Goal: Information Seeking & Learning: Find specific page/section

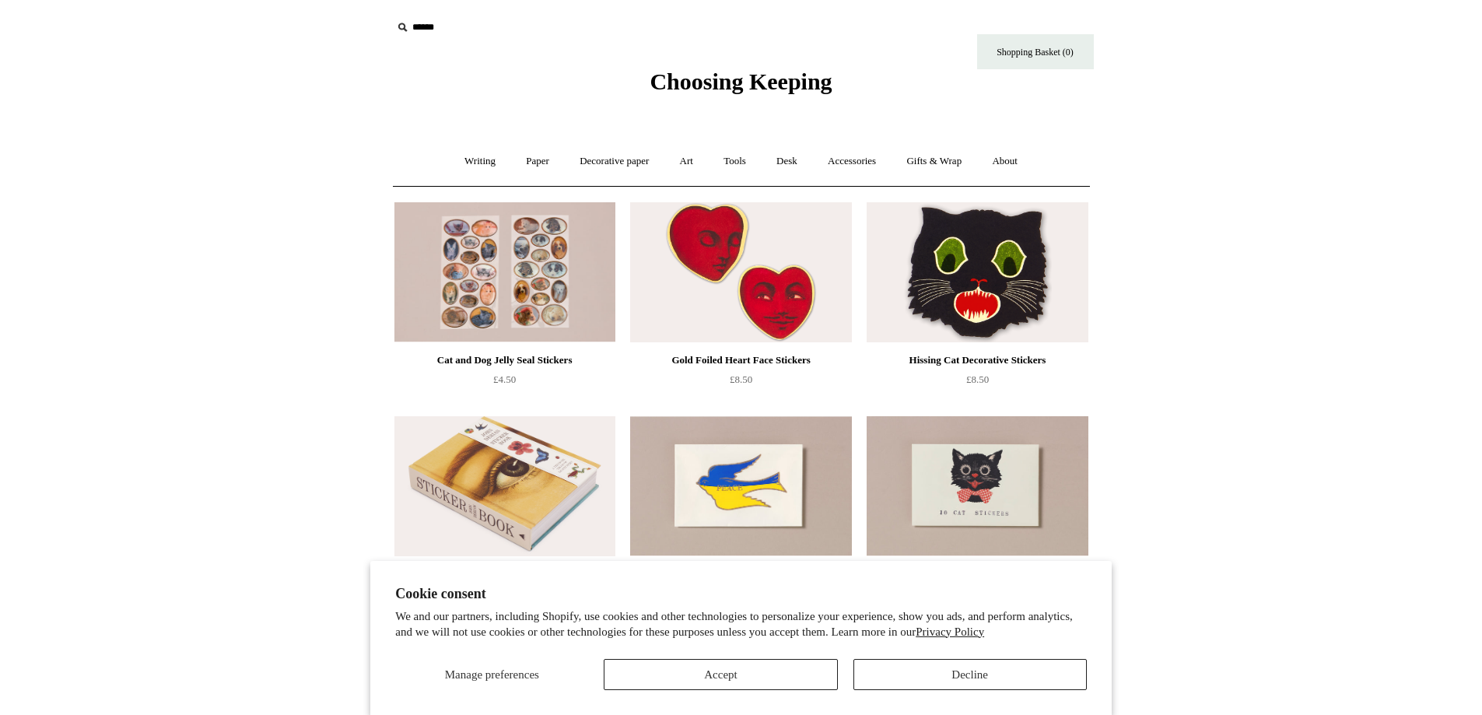
scroll to position [167, 0]
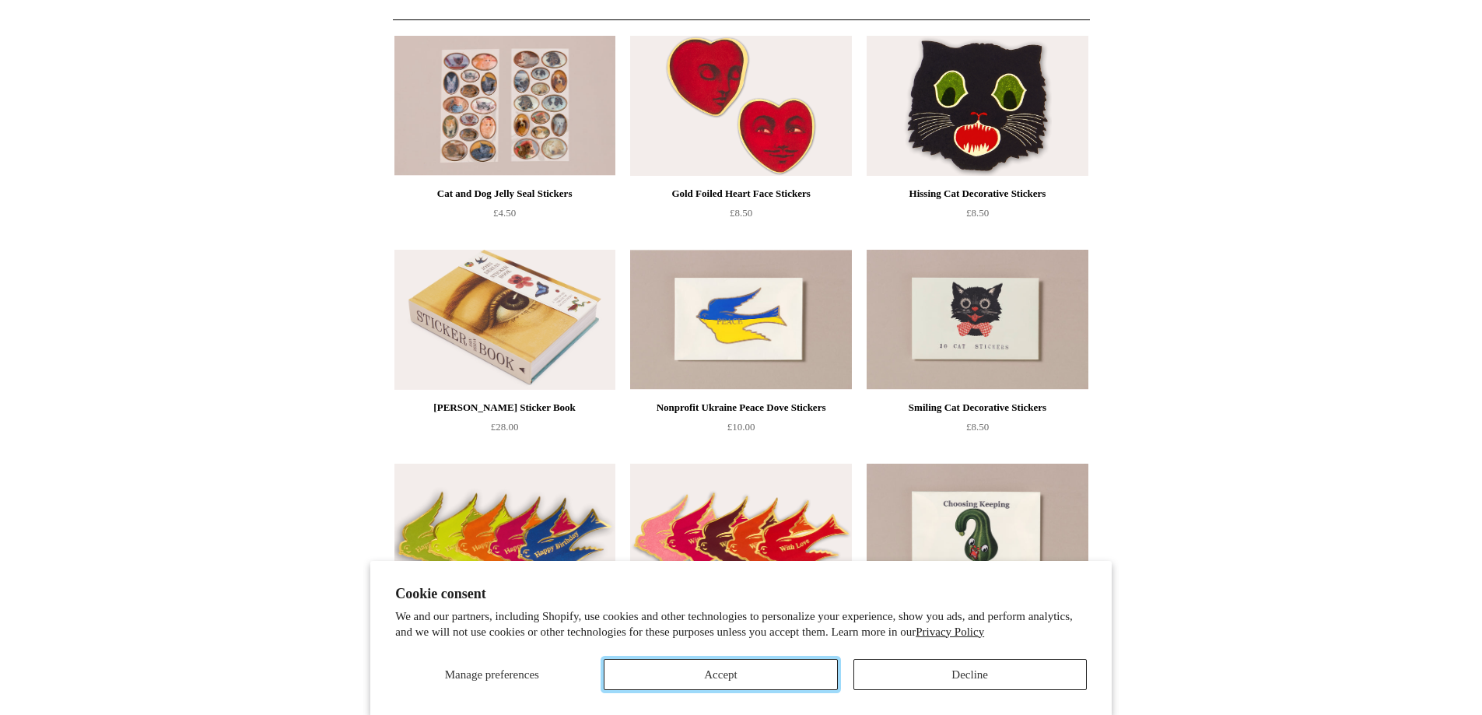
drag, startPoint x: 792, startPoint y: 671, endPoint x: 923, endPoint y: 641, distance: 134.0
click at [792, 669] on button "Accept" at bounding box center [720, 674] width 233 height 31
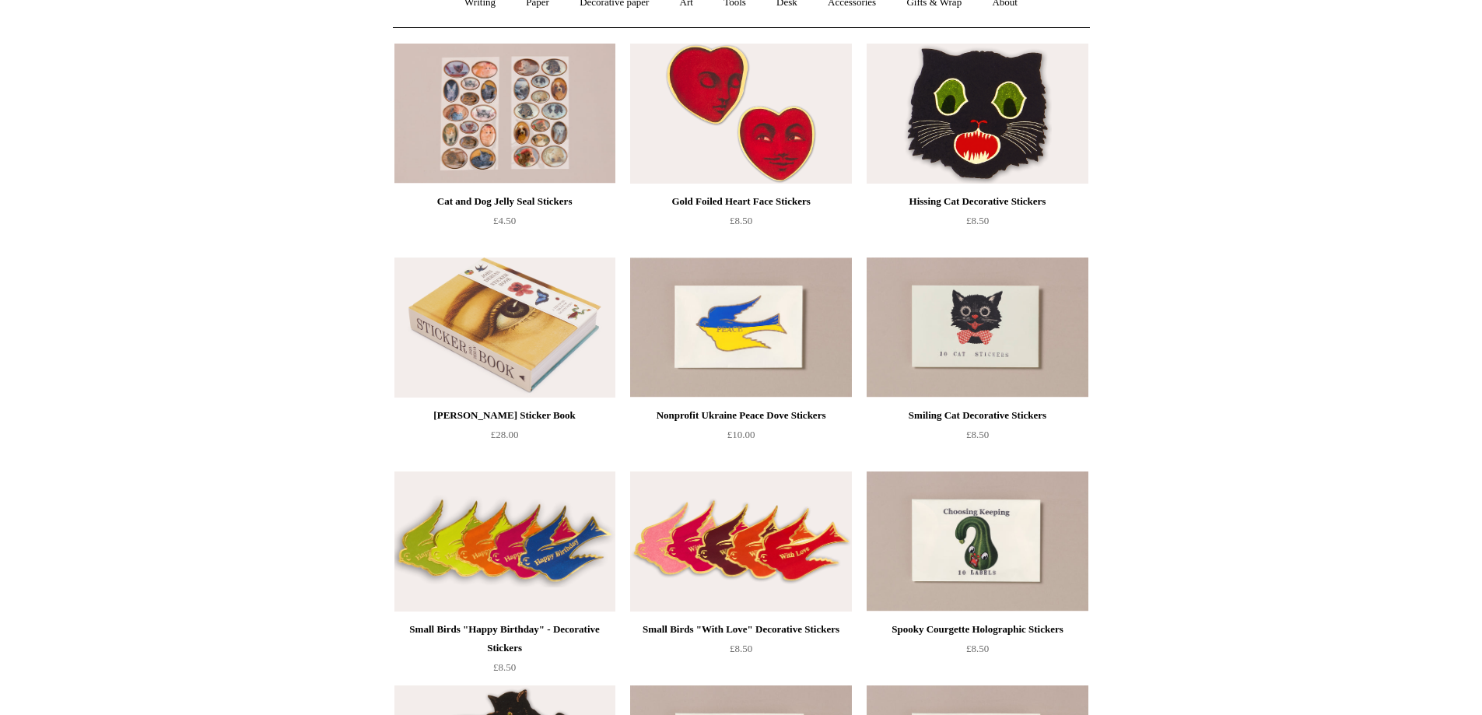
scroll to position [0, 0]
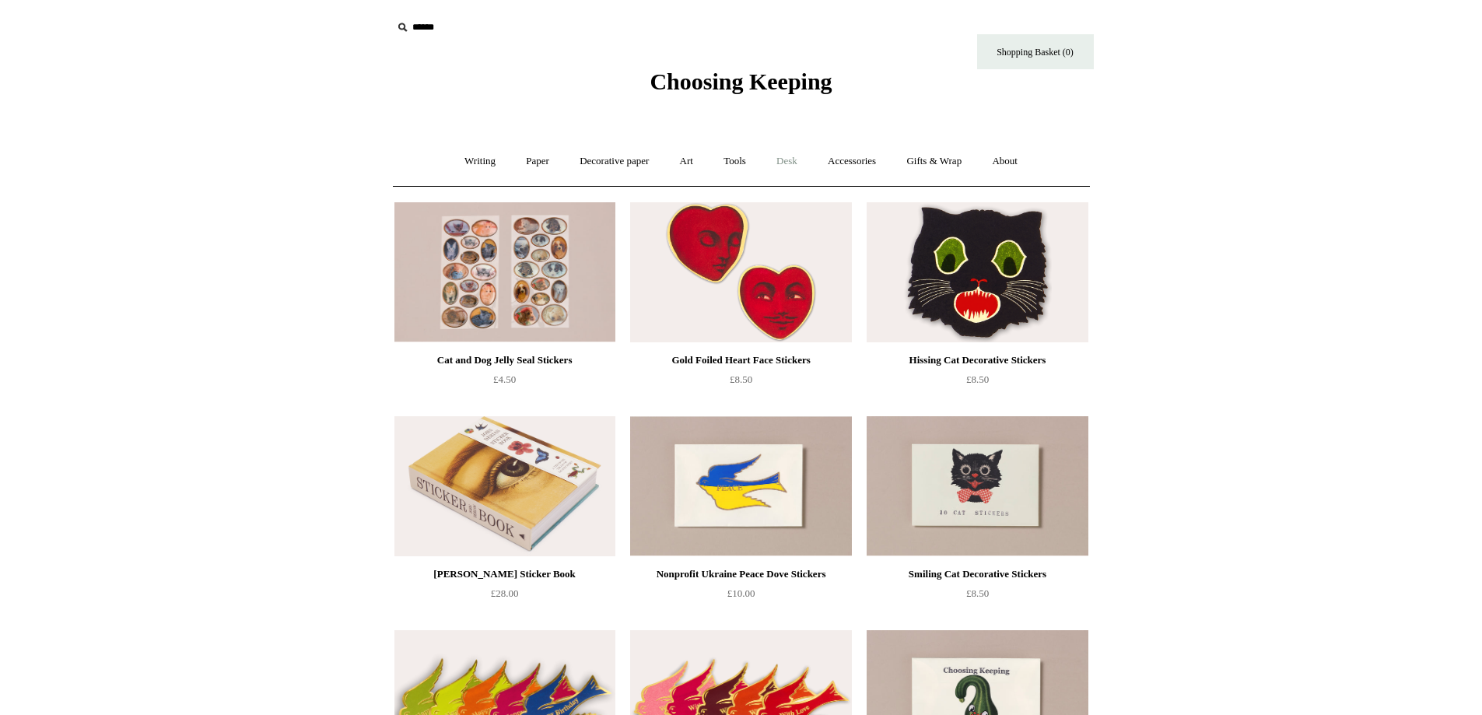
click at [801, 161] on link "Desk +" at bounding box center [786, 161] width 49 height 41
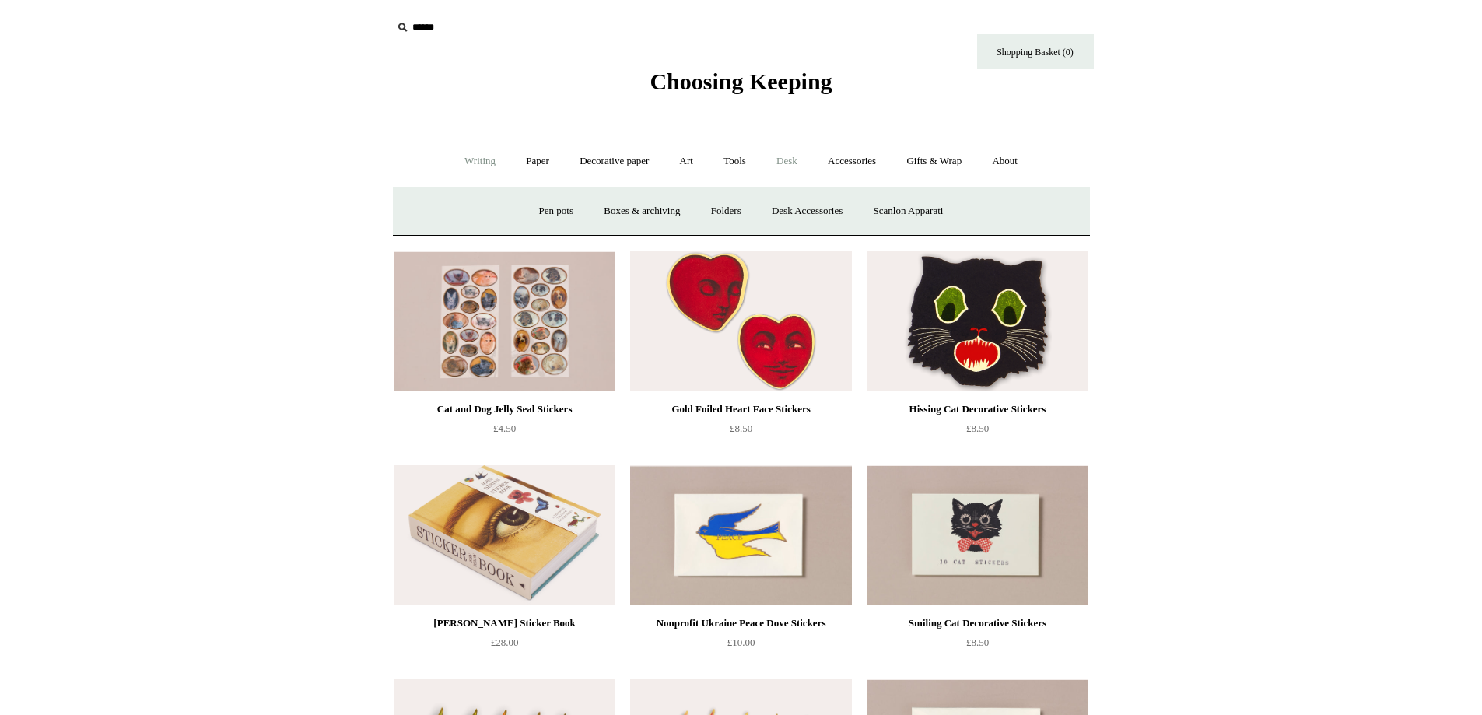
click at [475, 163] on link "Writing +" at bounding box center [479, 161] width 59 height 41
click at [545, 164] on link "Paper +" at bounding box center [537, 161] width 51 height 41
click at [622, 159] on link "Decorative paper +" at bounding box center [614, 161] width 97 height 41
click at [675, 165] on link "Art +" at bounding box center [686, 161] width 41 height 41
click at [727, 166] on link "Tools +" at bounding box center [735, 161] width 51 height 41
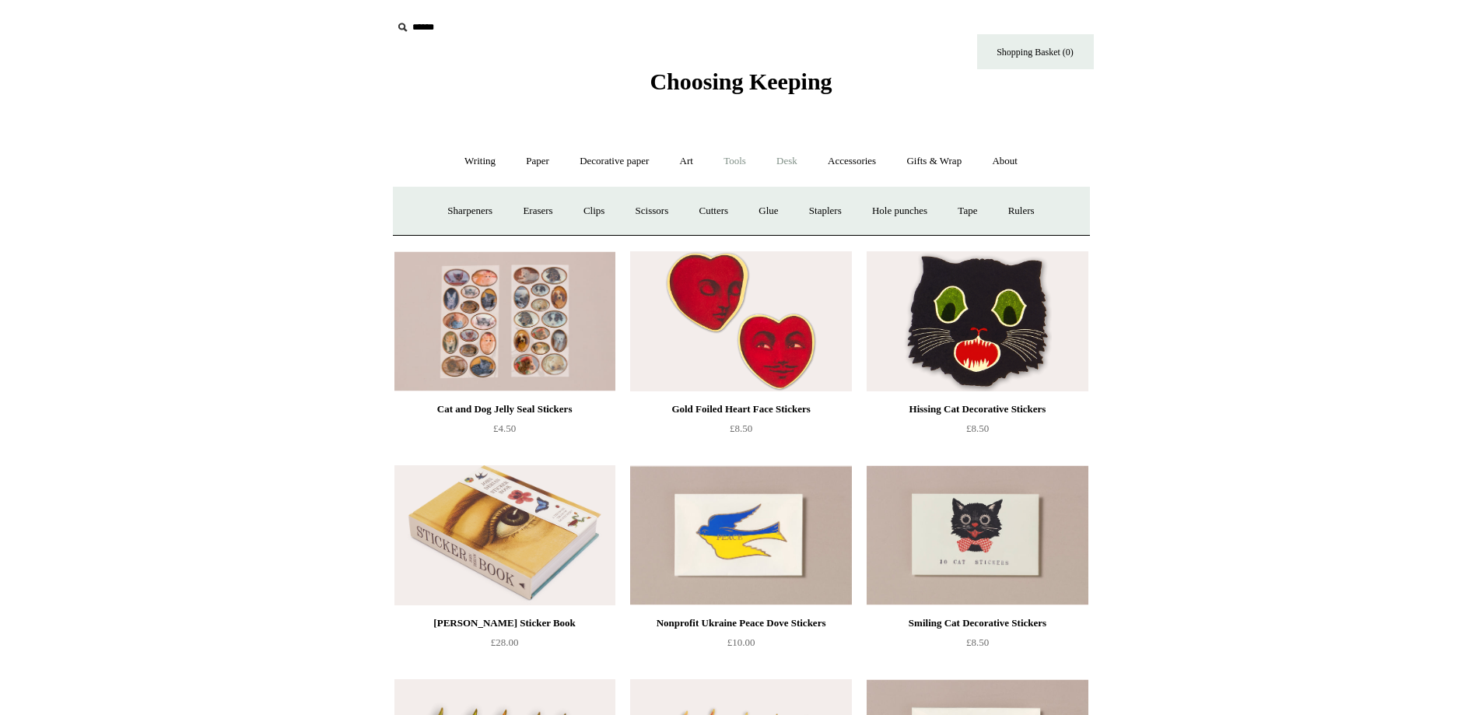
click at [789, 160] on link "Desk +" at bounding box center [786, 161] width 49 height 41
click at [738, 163] on link "Tools +" at bounding box center [735, 161] width 51 height 41
click at [780, 167] on link "Desk +" at bounding box center [786, 161] width 49 height 41
click at [868, 165] on link "Accessories +" at bounding box center [852, 161] width 76 height 41
click at [767, 221] on ul "Personal Accessories + Leather Faux Food Keyrings Embroidered Patches Desk Frie…" at bounding box center [741, 211] width 642 height 41
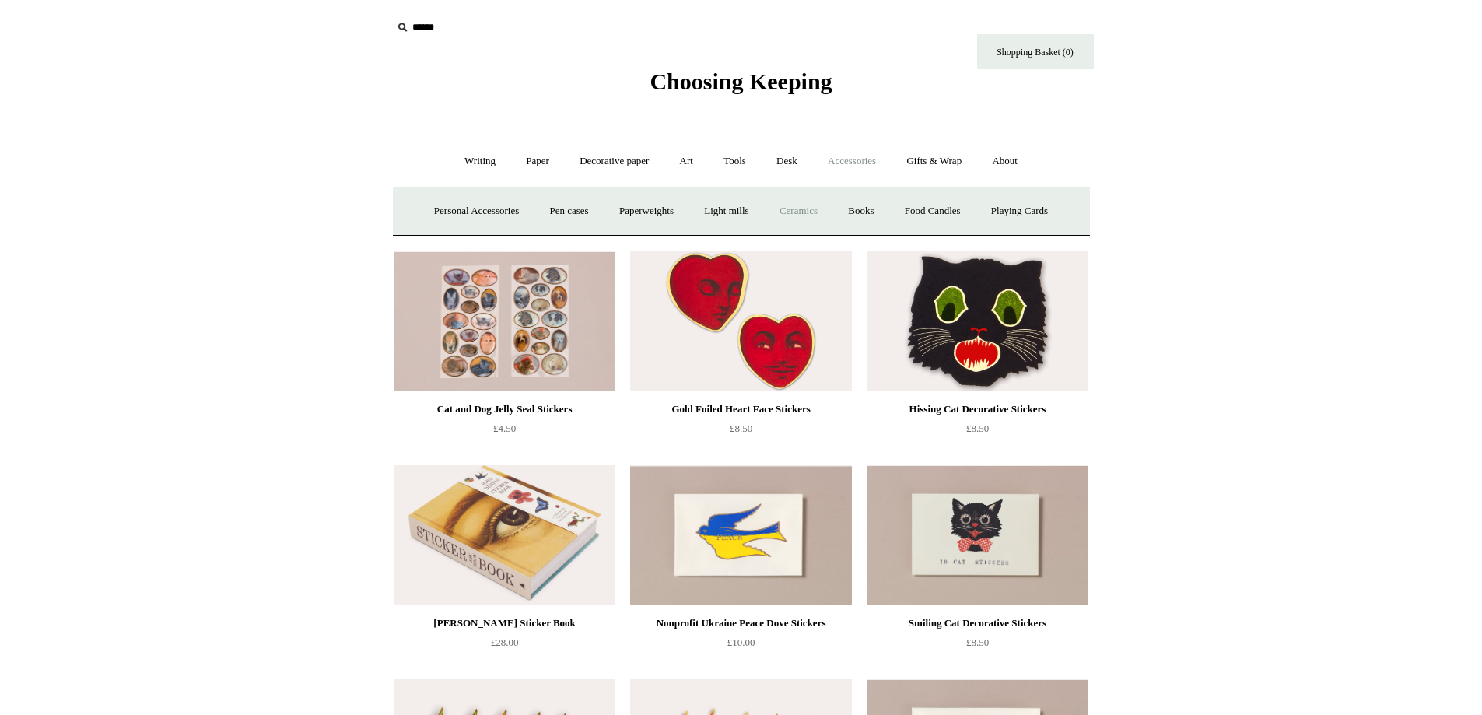
click at [795, 207] on link "Ceramics +" at bounding box center [799, 211] width 66 height 41
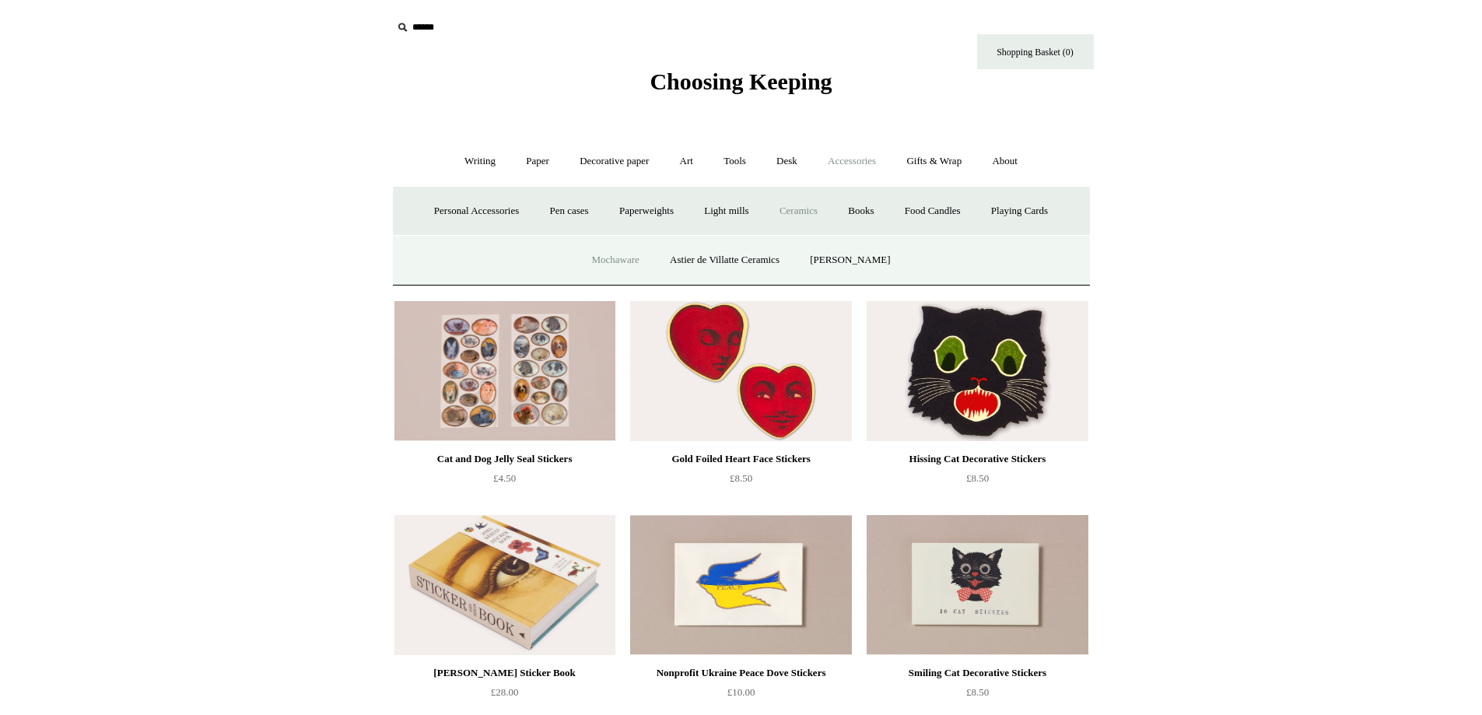
click at [611, 258] on link "Mochaware" at bounding box center [614, 260] width 75 height 41
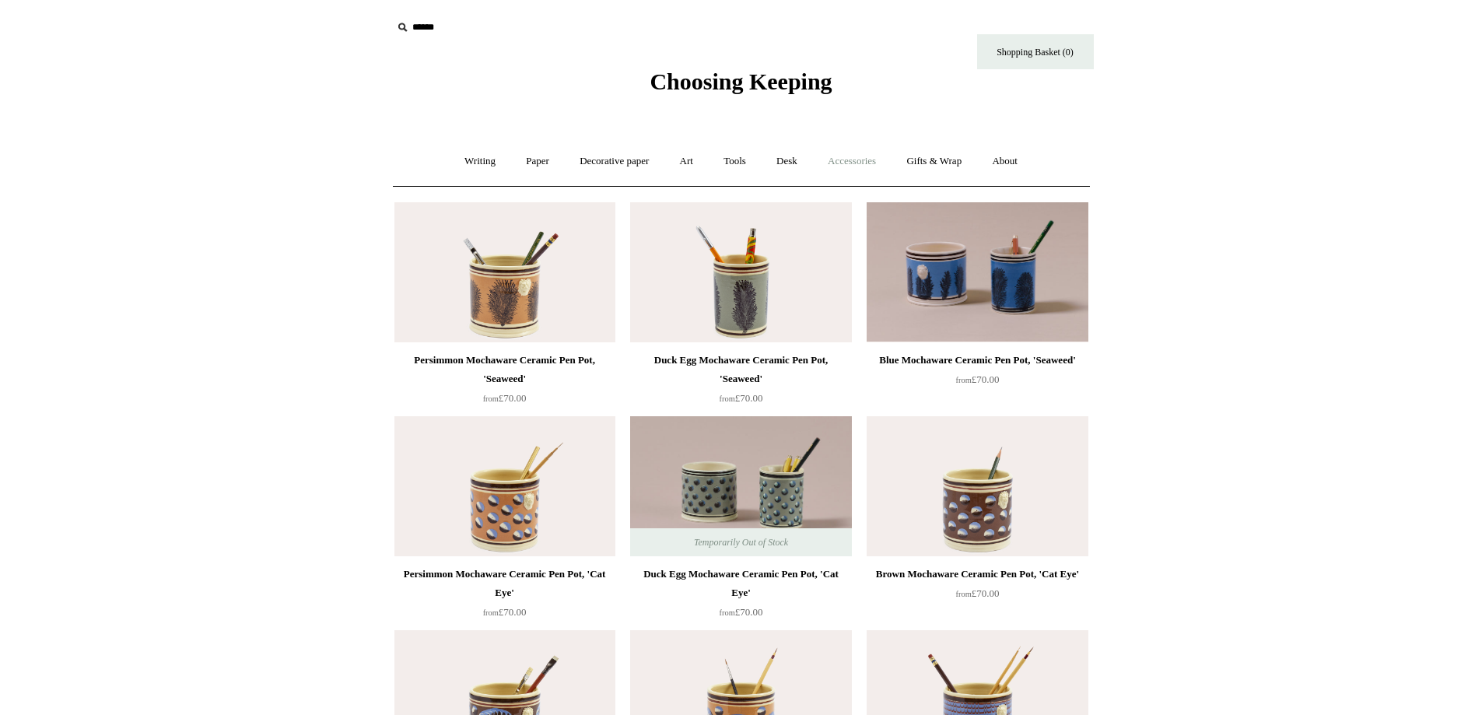
click at [848, 161] on link "Accessories +" at bounding box center [852, 161] width 76 height 41
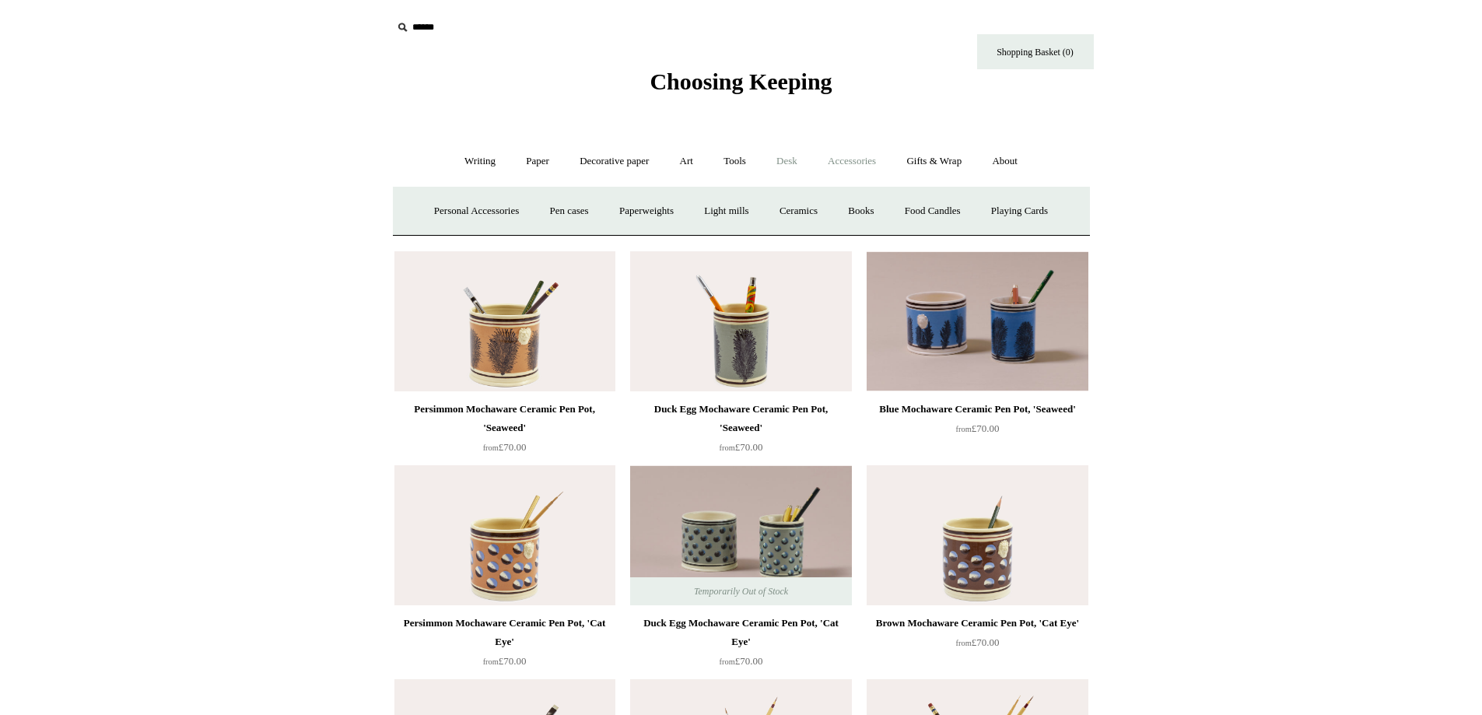
click at [794, 164] on link "Desk +" at bounding box center [786, 161] width 49 height 41
click at [794, 164] on link "Desk -" at bounding box center [786, 161] width 49 height 41
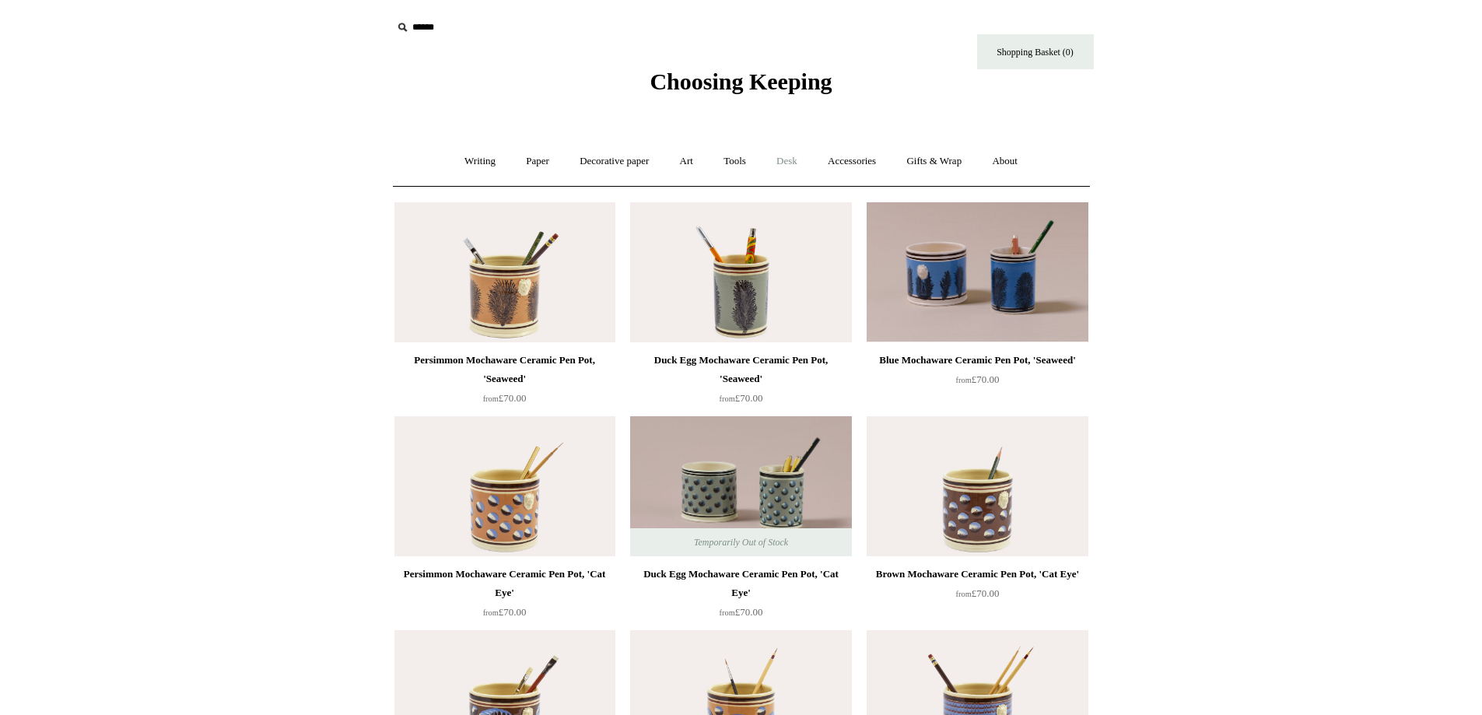
click at [794, 164] on link "Desk +" at bounding box center [786, 161] width 49 height 41
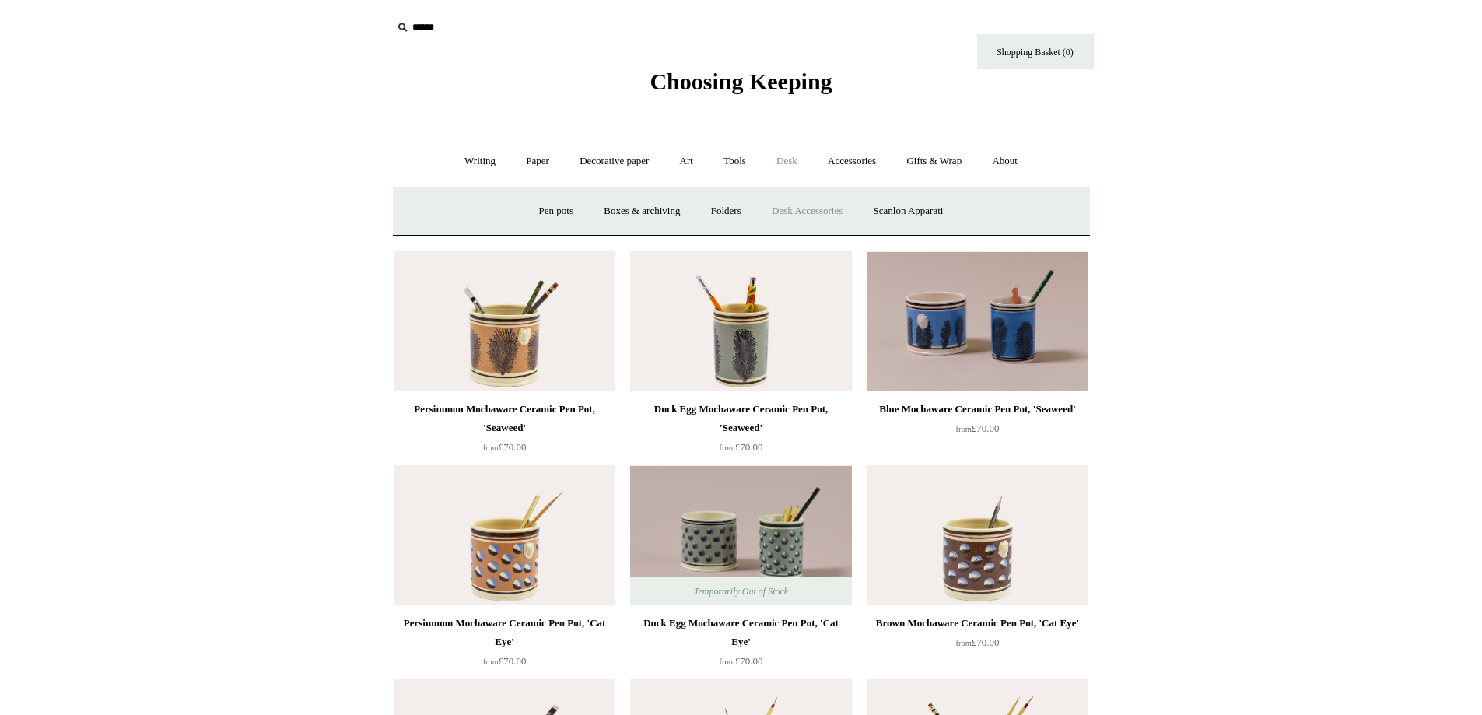
click at [800, 208] on link "Desk Accessories" at bounding box center [807, 211] width 99 height 41
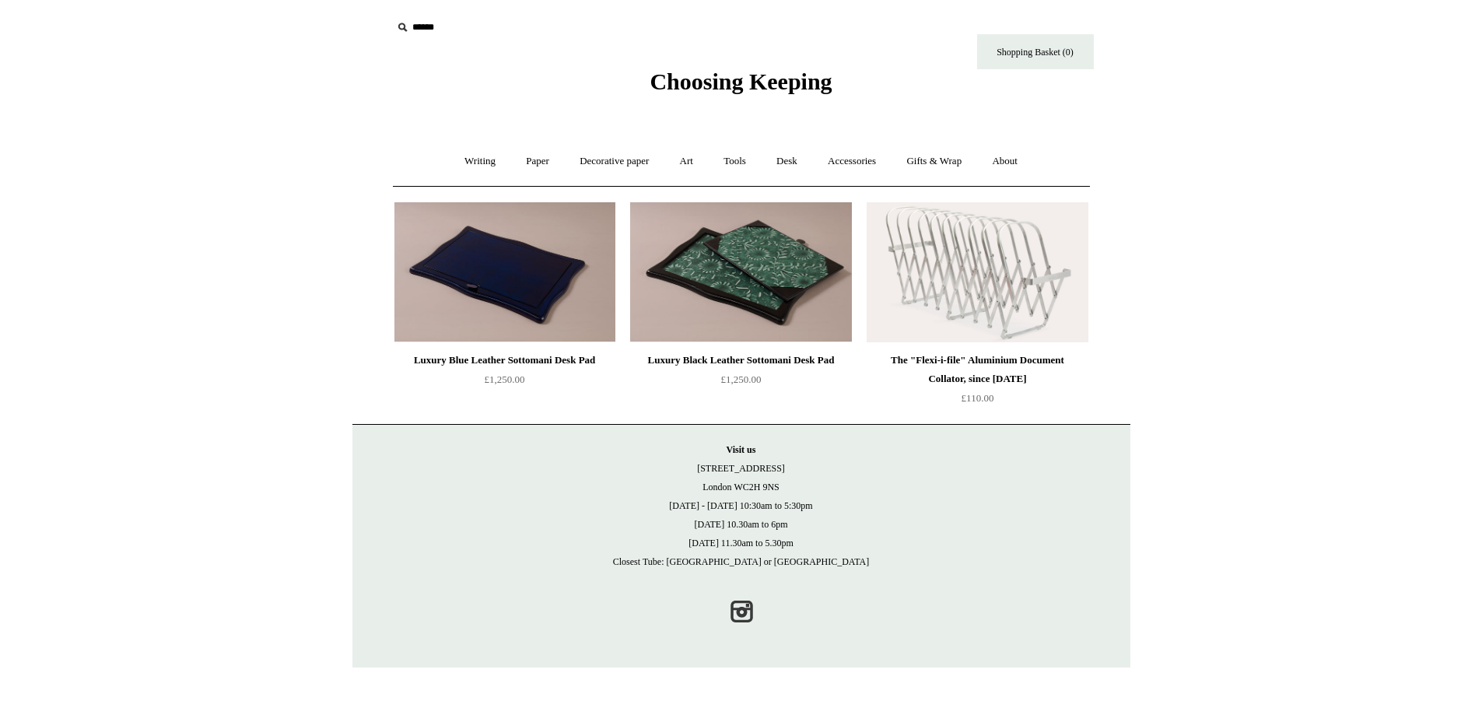
click at [476, 286] on img at bounding box center [504, 272] width 221 height 140
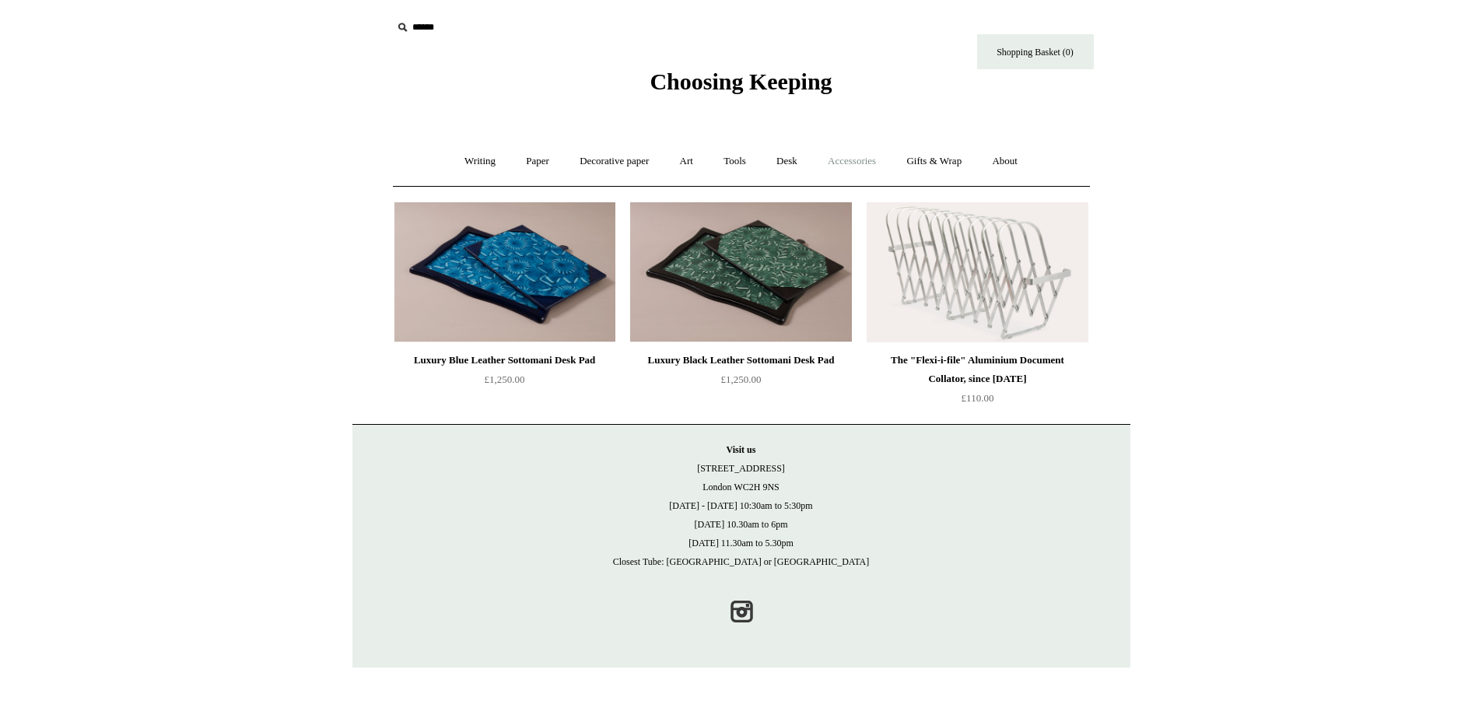
click at [826, 164] on link "Accessories +" at bounding box center [852, 161] width 76 height 41
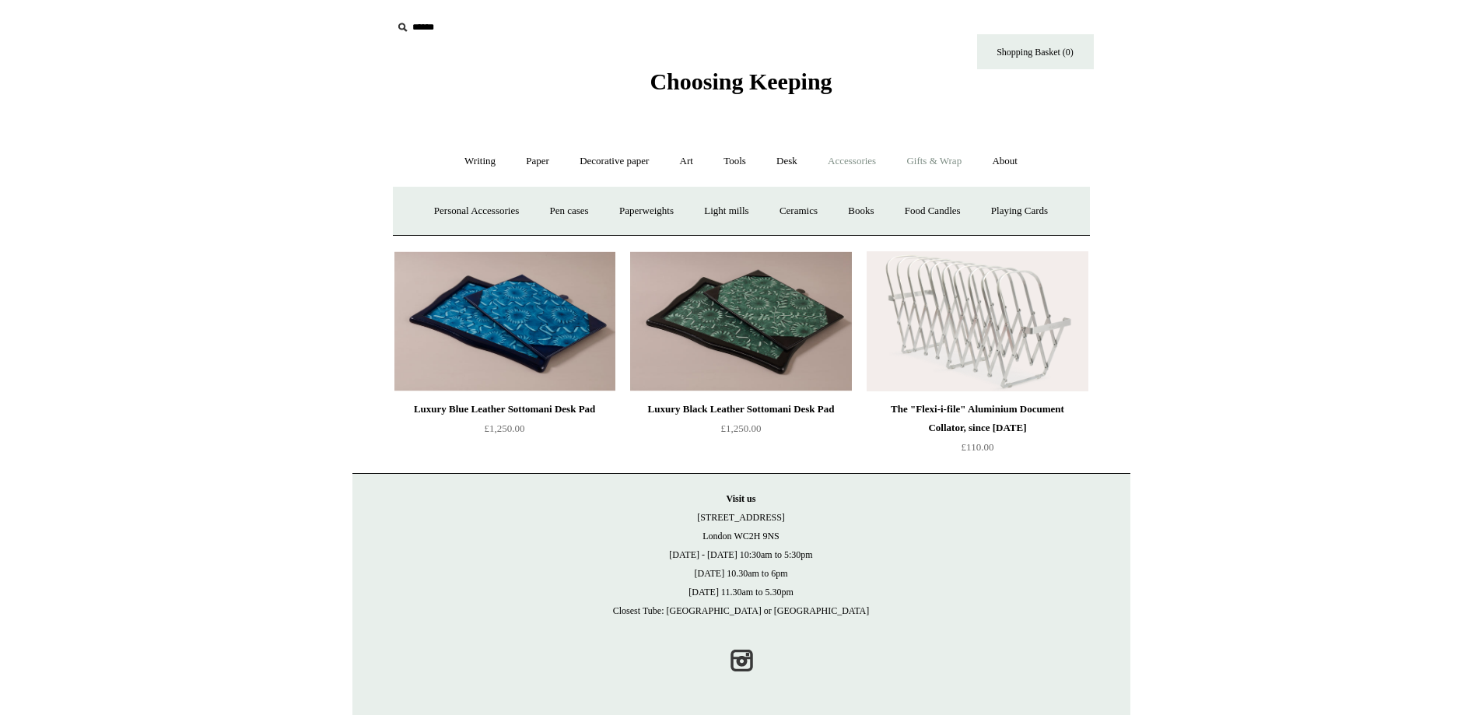
click at [945, 169] on link "Gifts & Wrap +" at bounding box center [933, 161] width 83 height 41
click at [857, 169] on link "Accessories +" at bounding box center [852, 161] width 76 height 41
click at [619, 155] on link "Decorative paper +" at bounding box center [614, 161] width 97 height 41
click at [687, 211] on link "Marbled" at bounding box center [685, 211] width 62 height 41
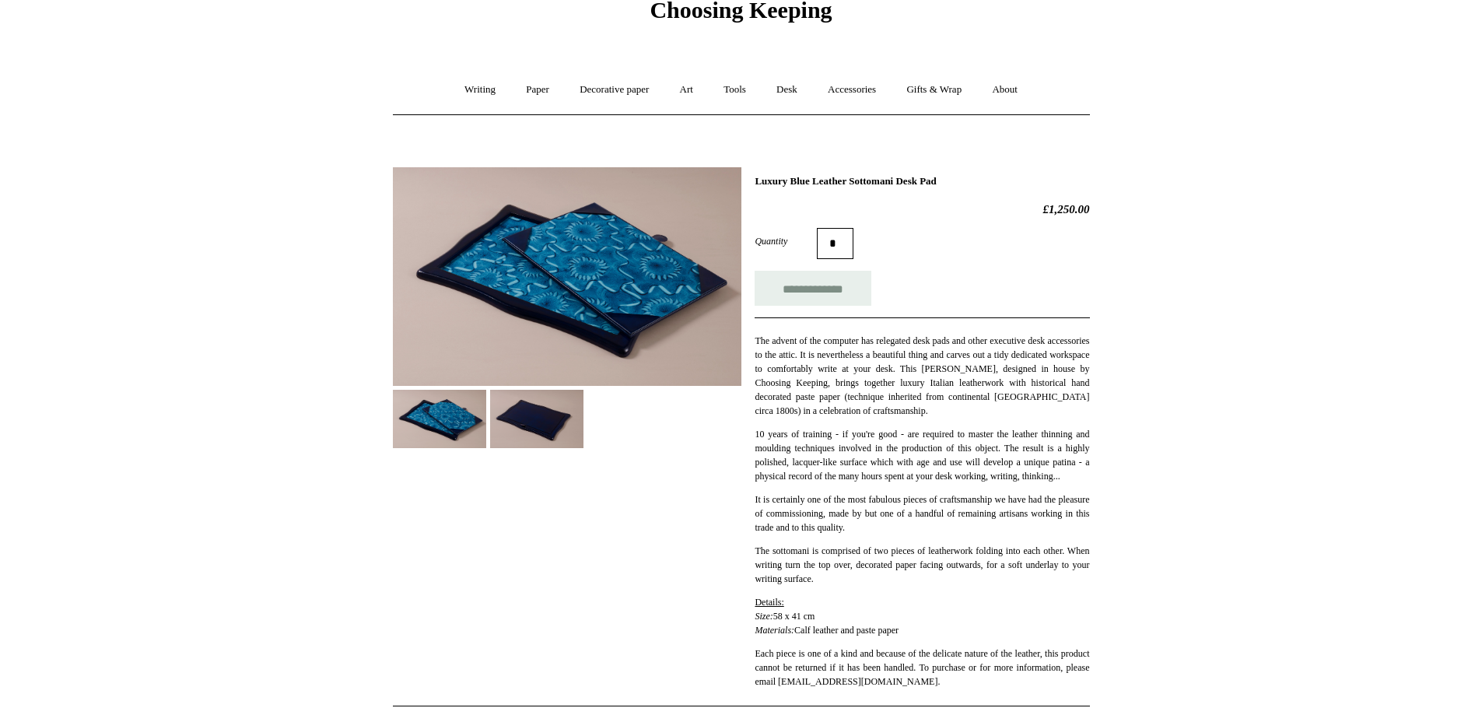
scroll to position [156, 0]
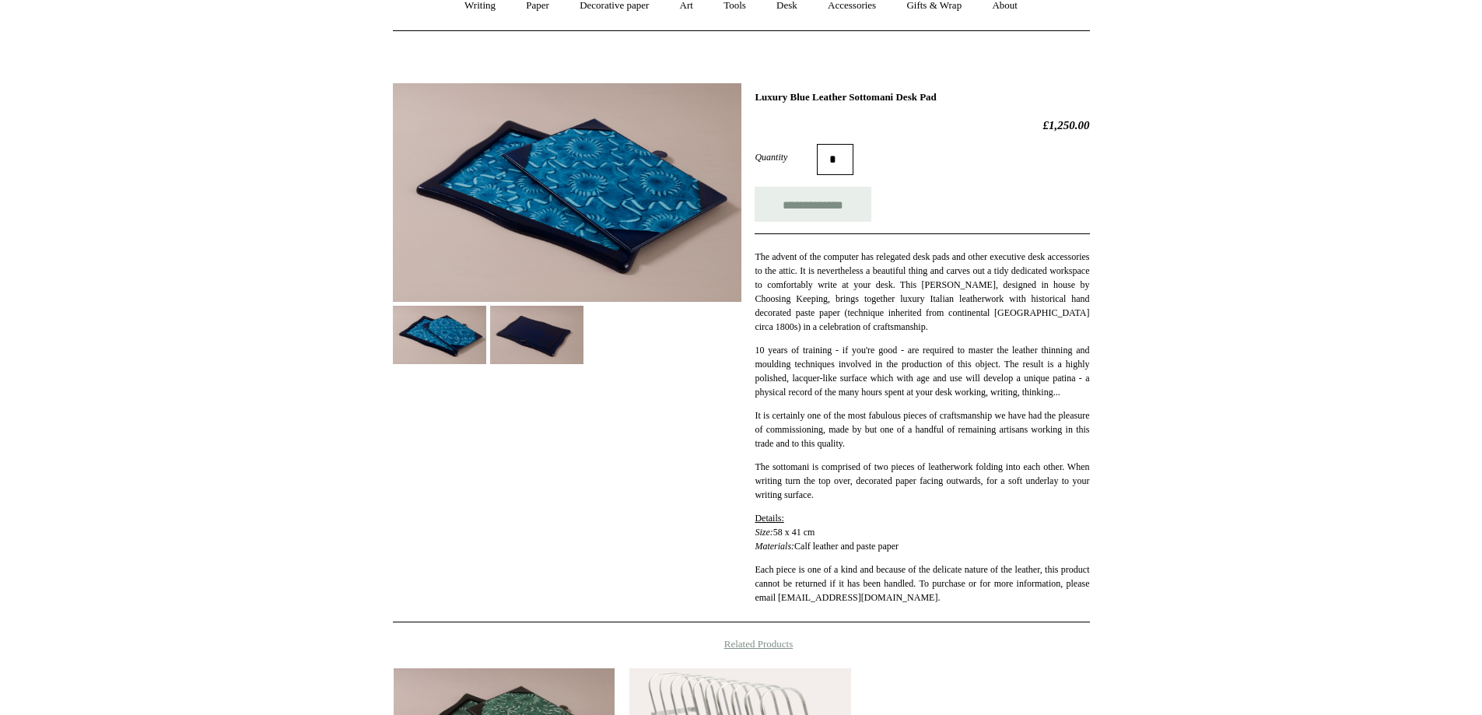
click at [524, 324] on img at bounding box center [536, 335] width 93 height 58
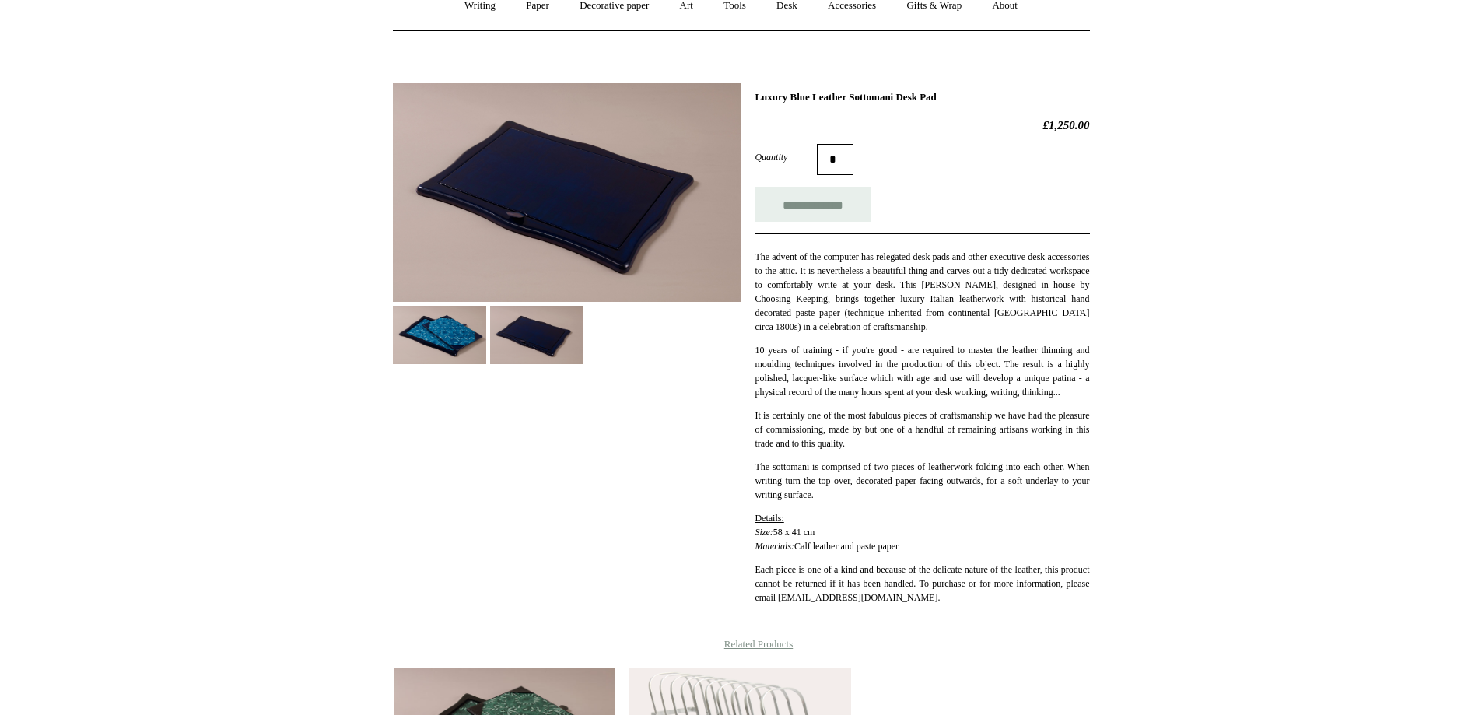
click at [444, 331] on img at bounding box center [439, 335] width 93 height 58
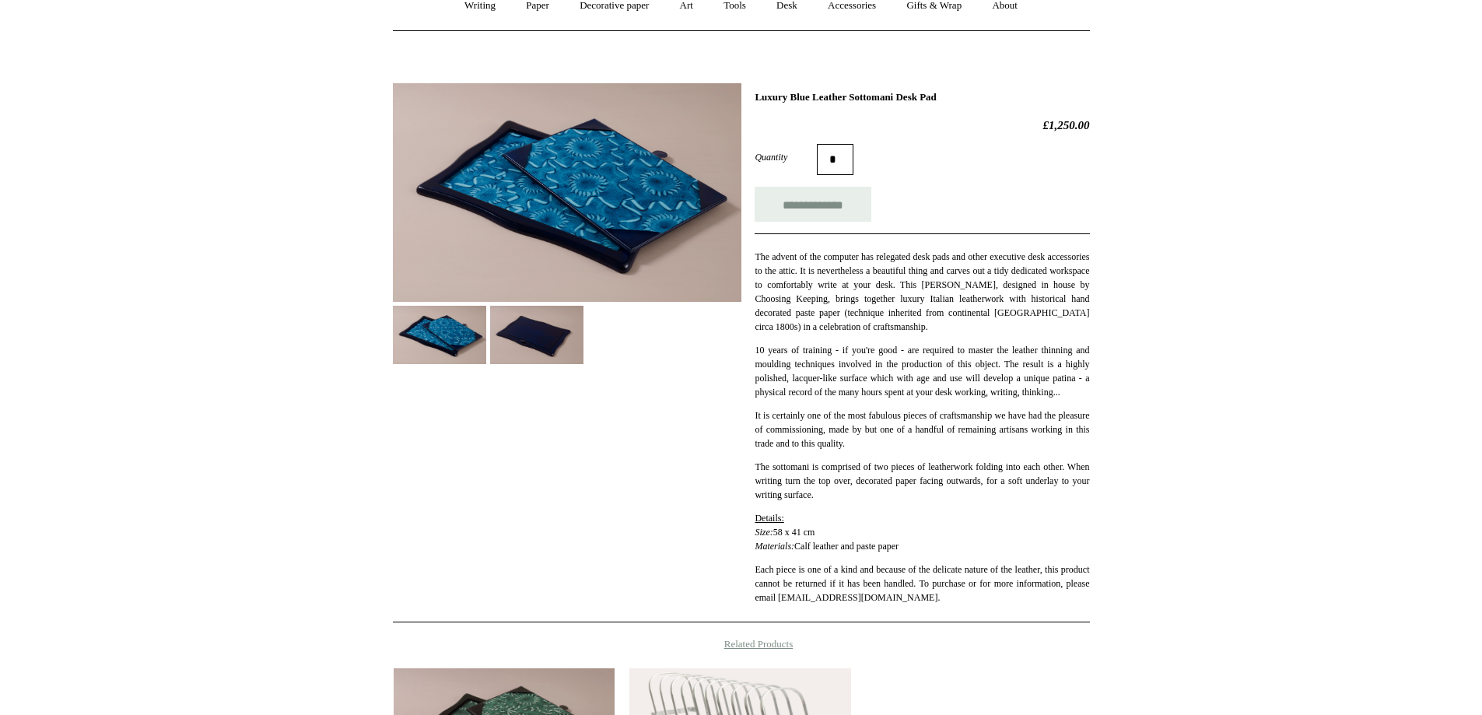
click at [557, 363] on img at bounding box center [536, 335] width 93 height 58
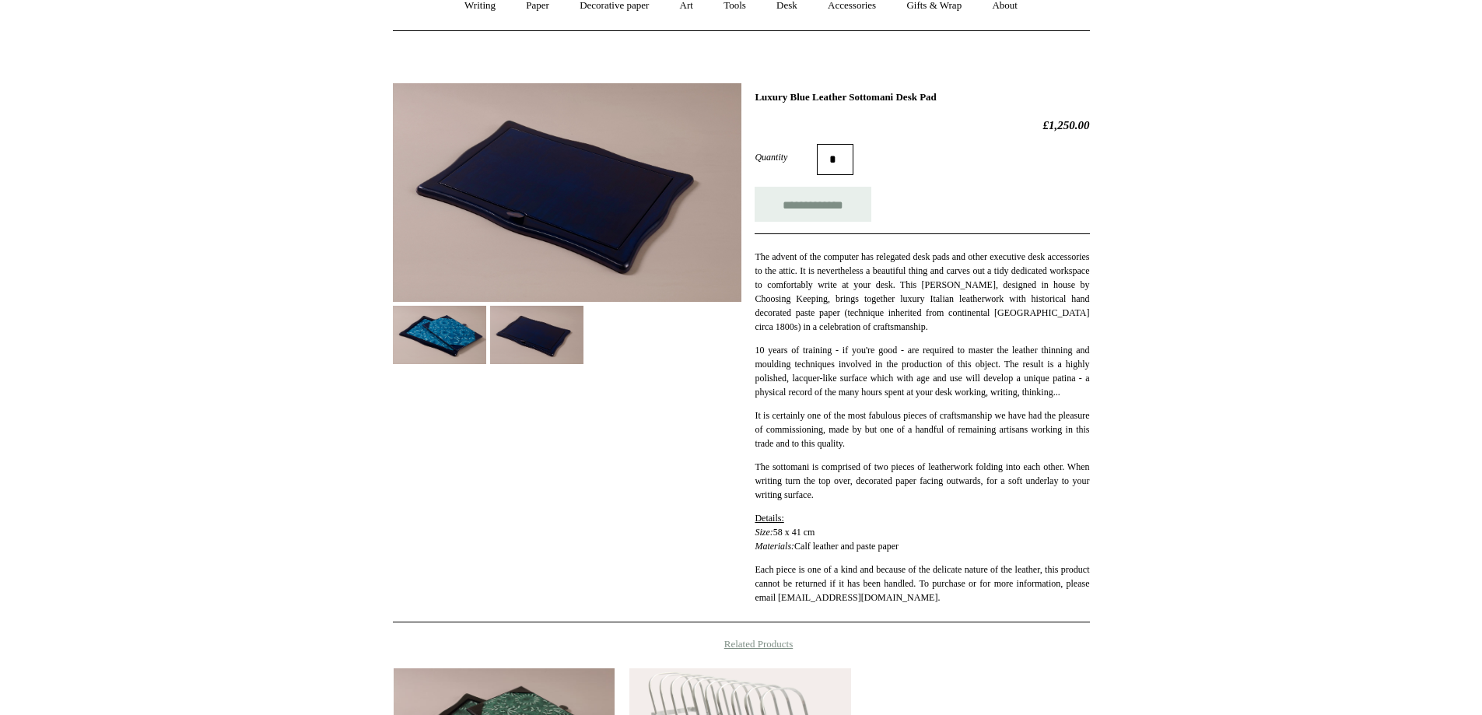
click at [435, 343] on img at bounding box center [439, 335] width 93 height 58
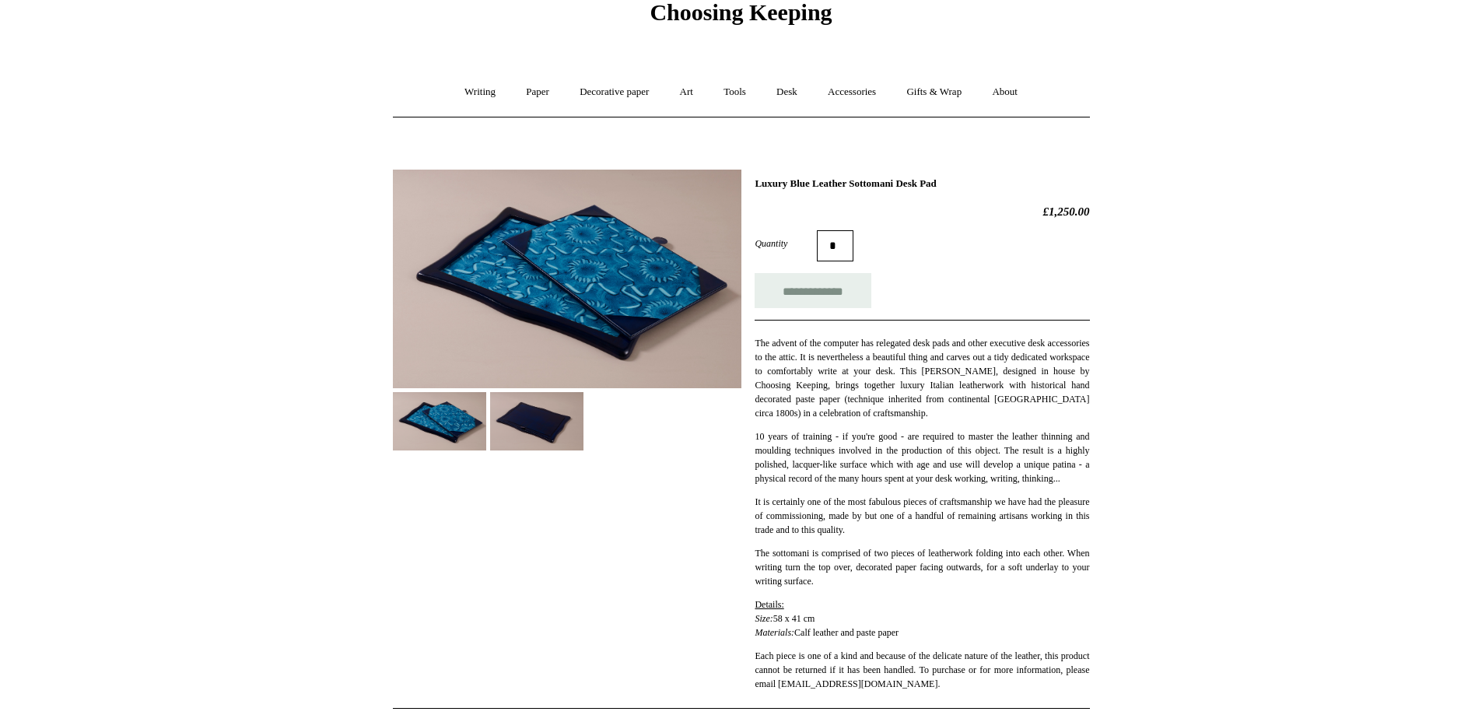
scroll to position [0, 0]
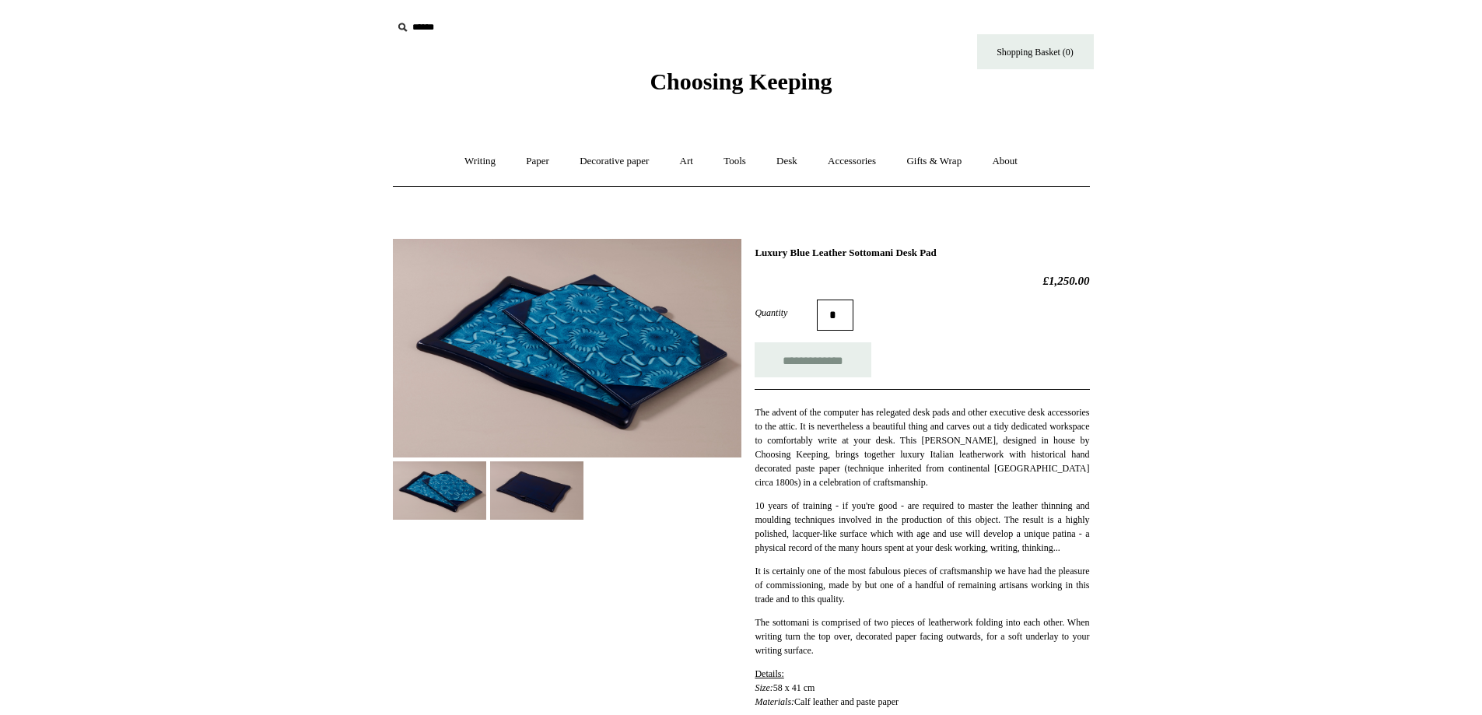
click at [489, 480] on div at bounding box center [567, 373] width 349 height 293
click at [524, 496] on img at bounding box center [536, 490] width 93 height 58
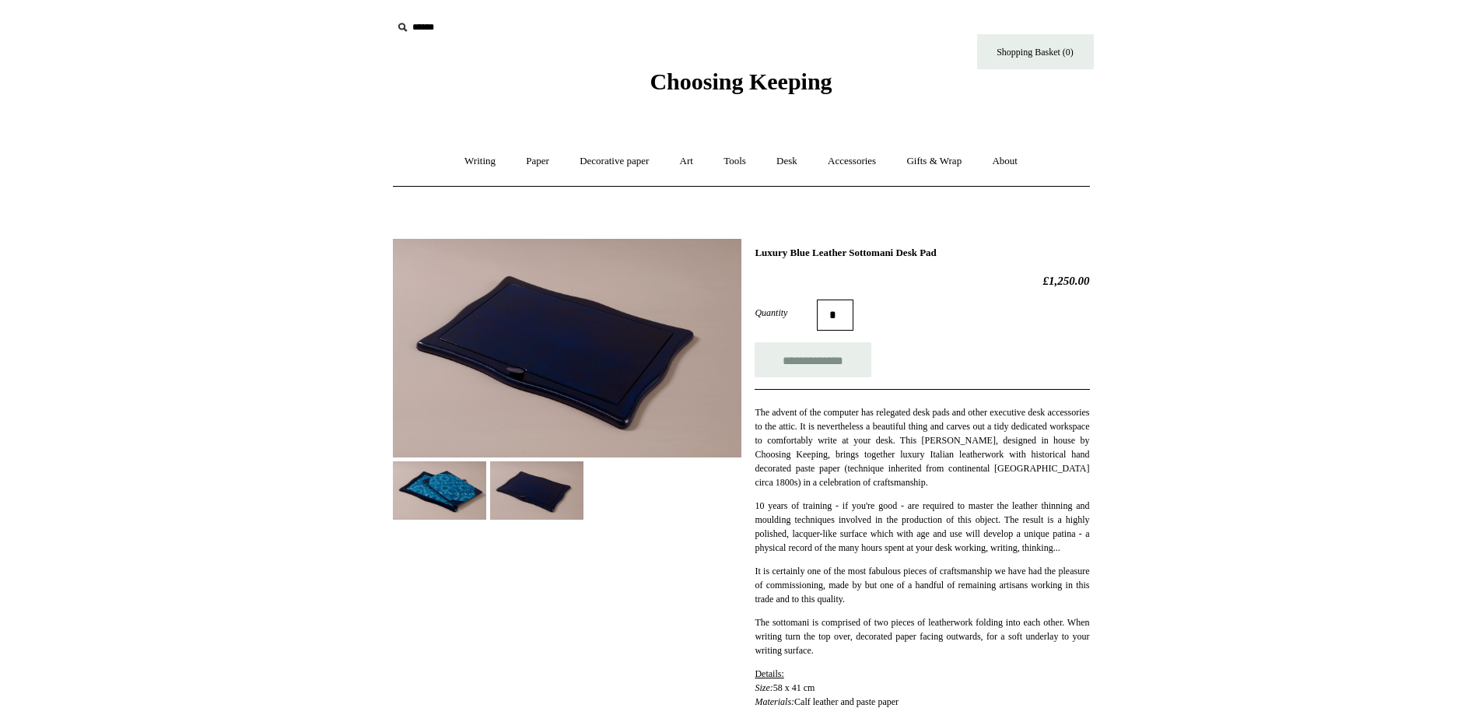
click at [475, 496] on img at bounding box center [439, 490] width 93 height 58
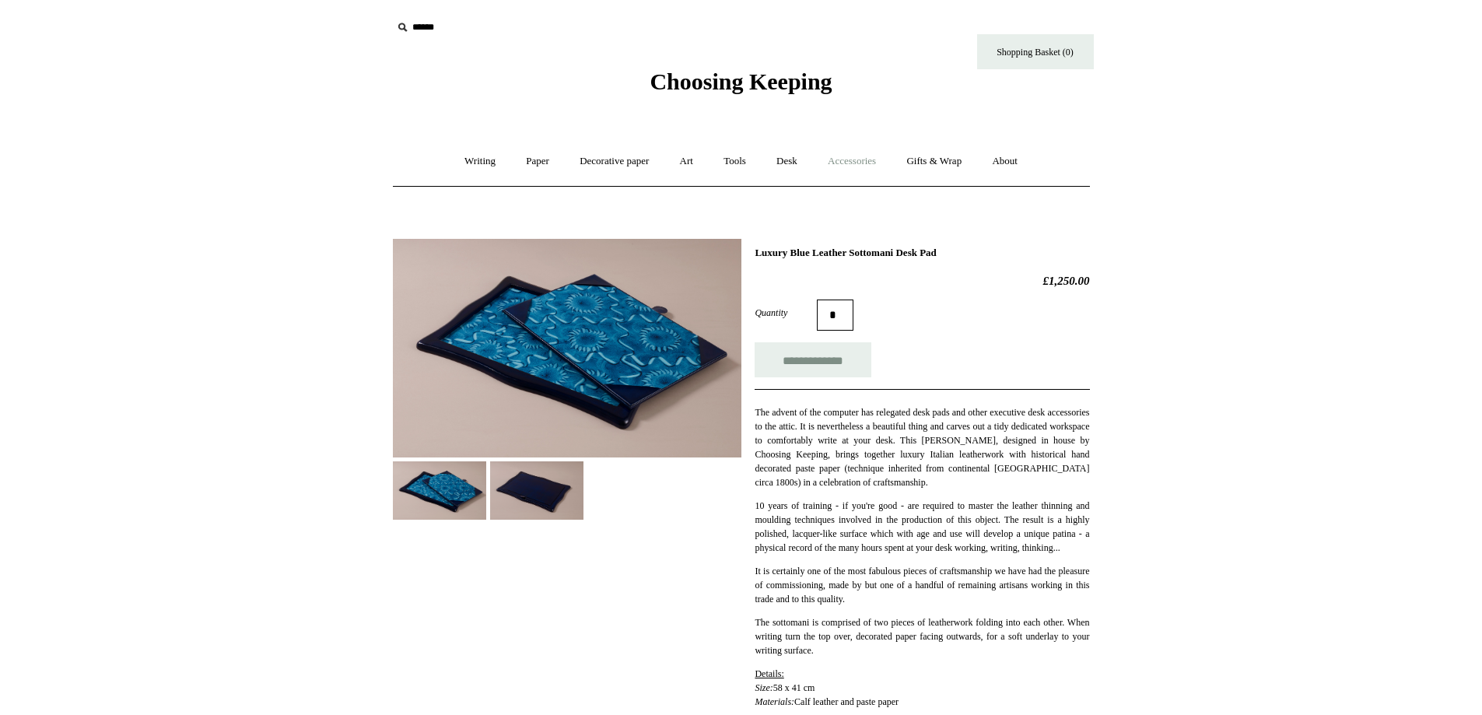
click at [861, 166] on link "Accessories +" at bounding box center [852, 161] width 76 height 41
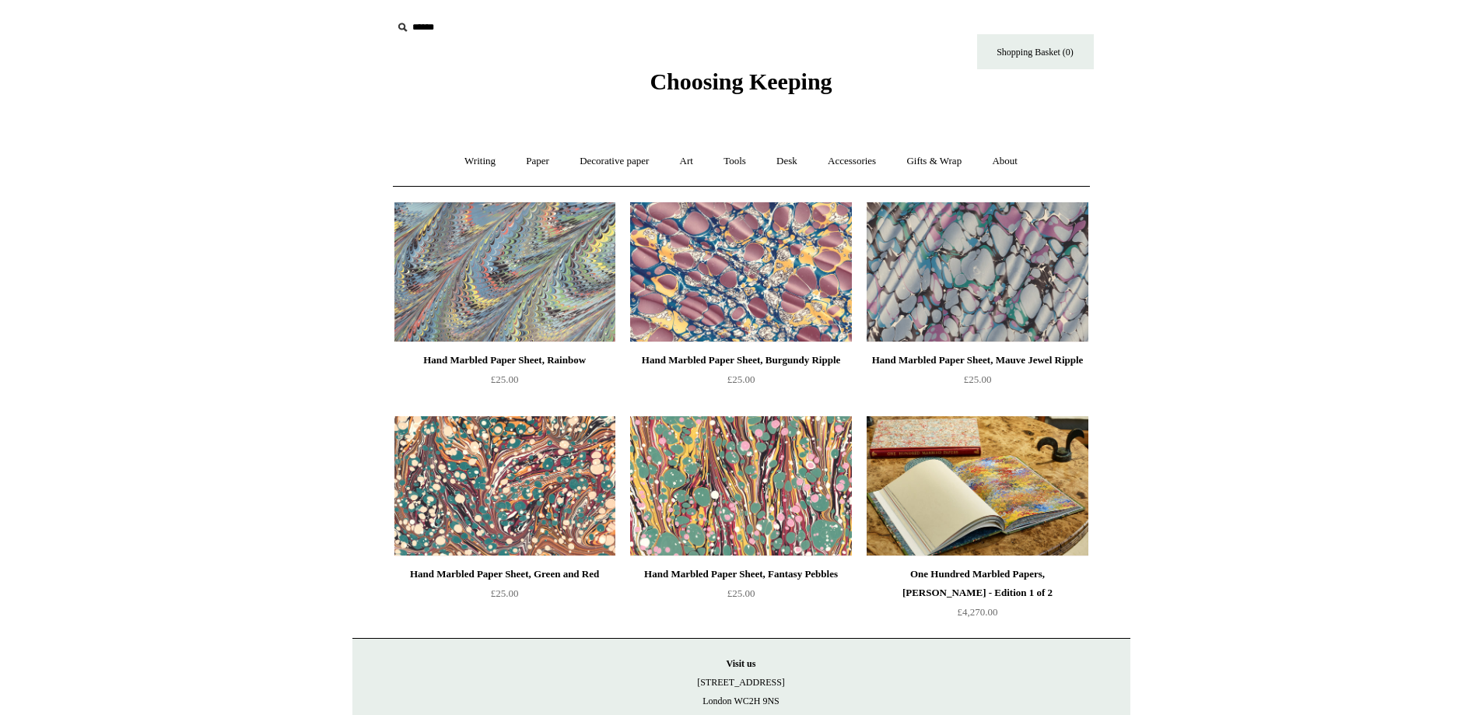
click at [1017, 522] on img at bounding box center [977, 486] width 221 height 140
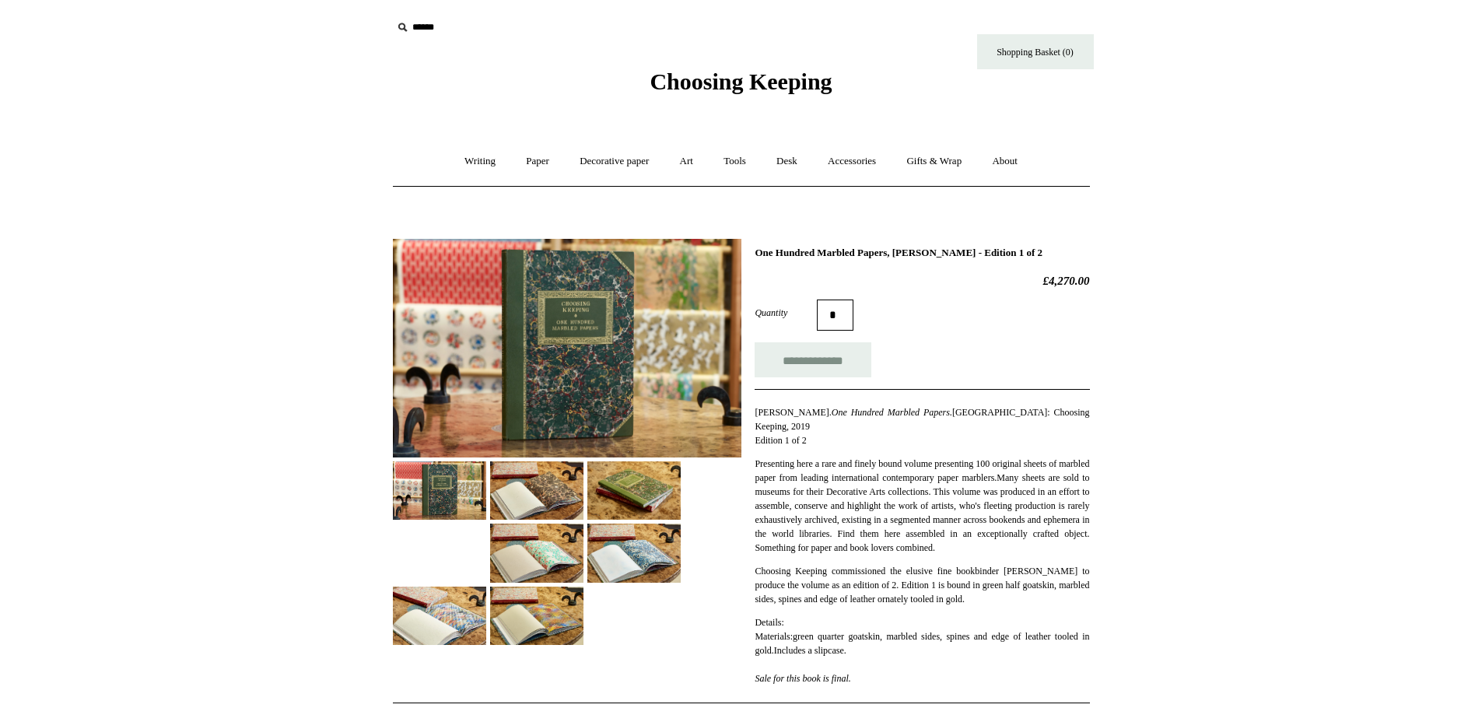
click at [459, 503] on img at bounding box center [439, 490] width 93 height 58
click at [531, 507] on img at bounding box center [536, 490] width 93 height 58
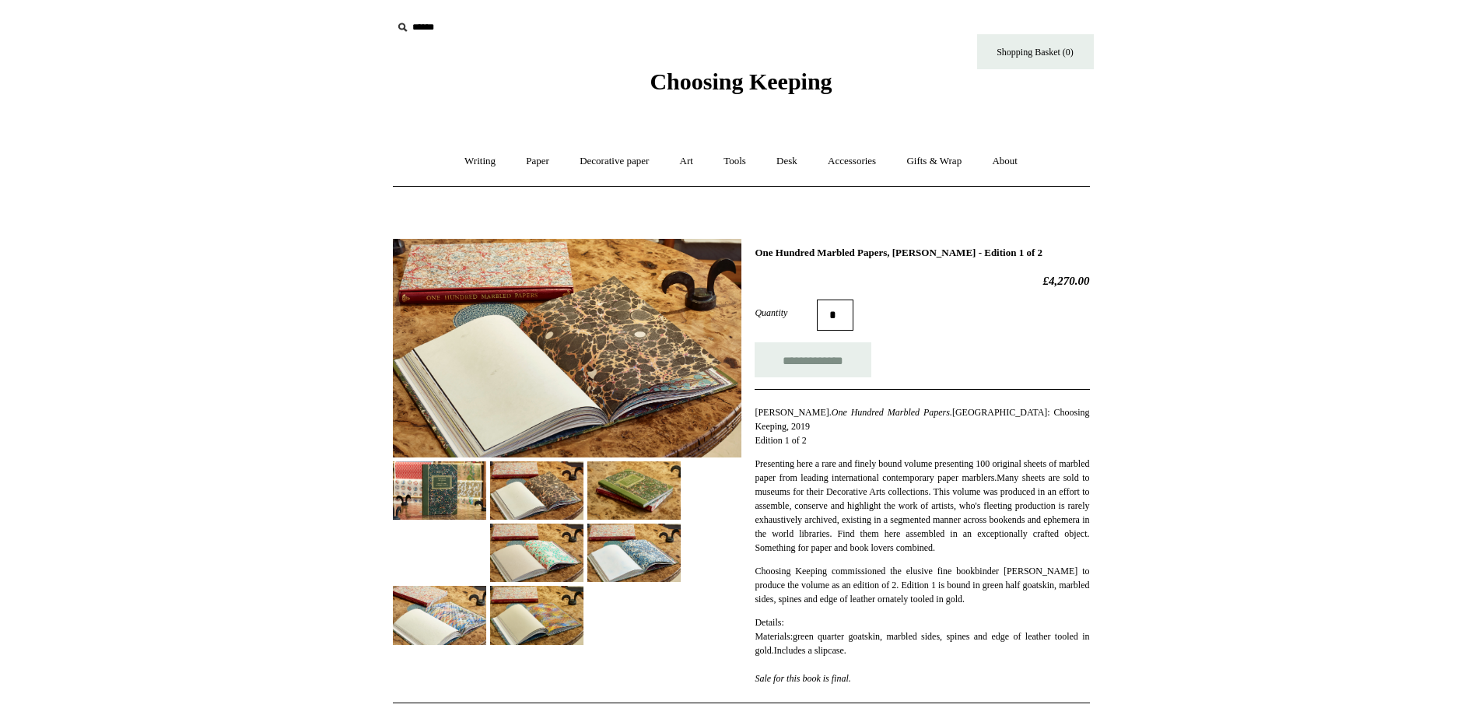
click at [602, 506] on img at bounding box center [633, 490] width 93 height 58
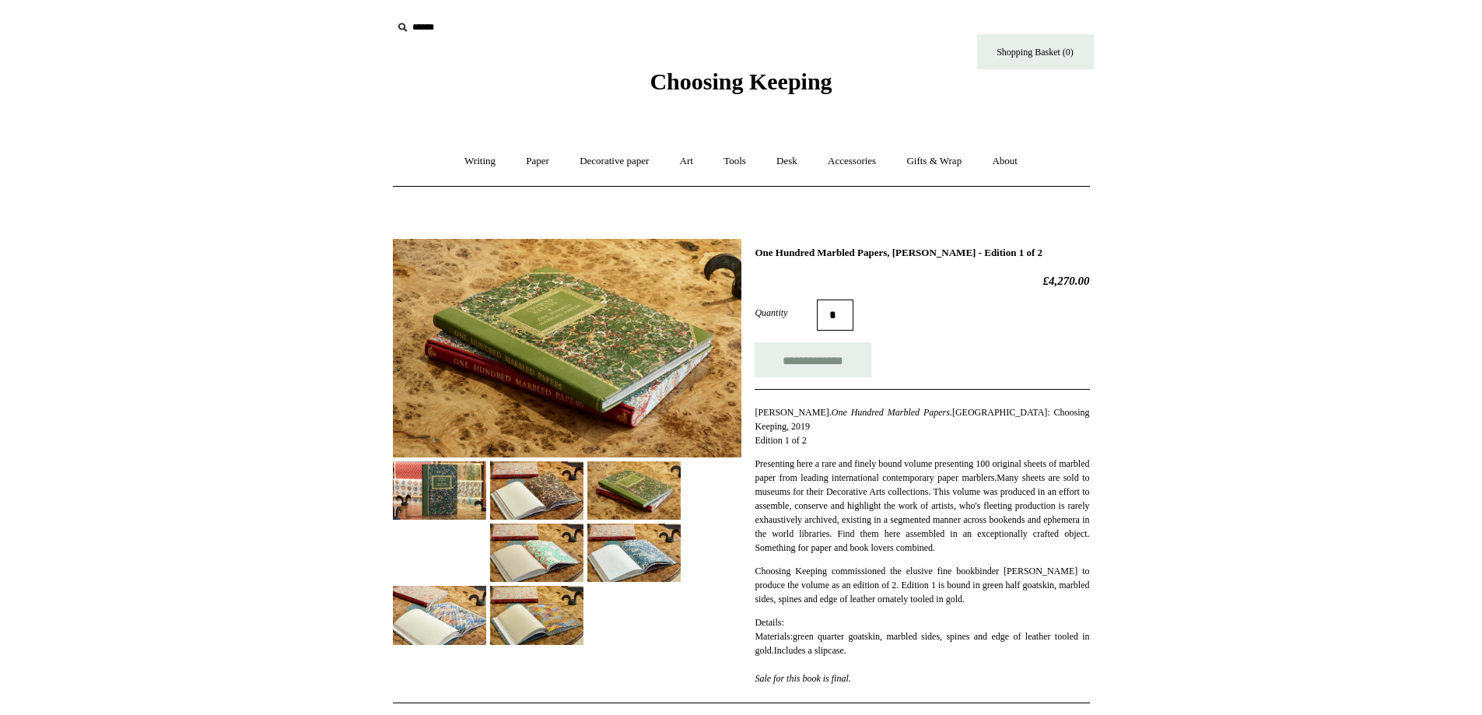
click at [542, 558] on img at bounding box center [536, 553] width 93 height 58
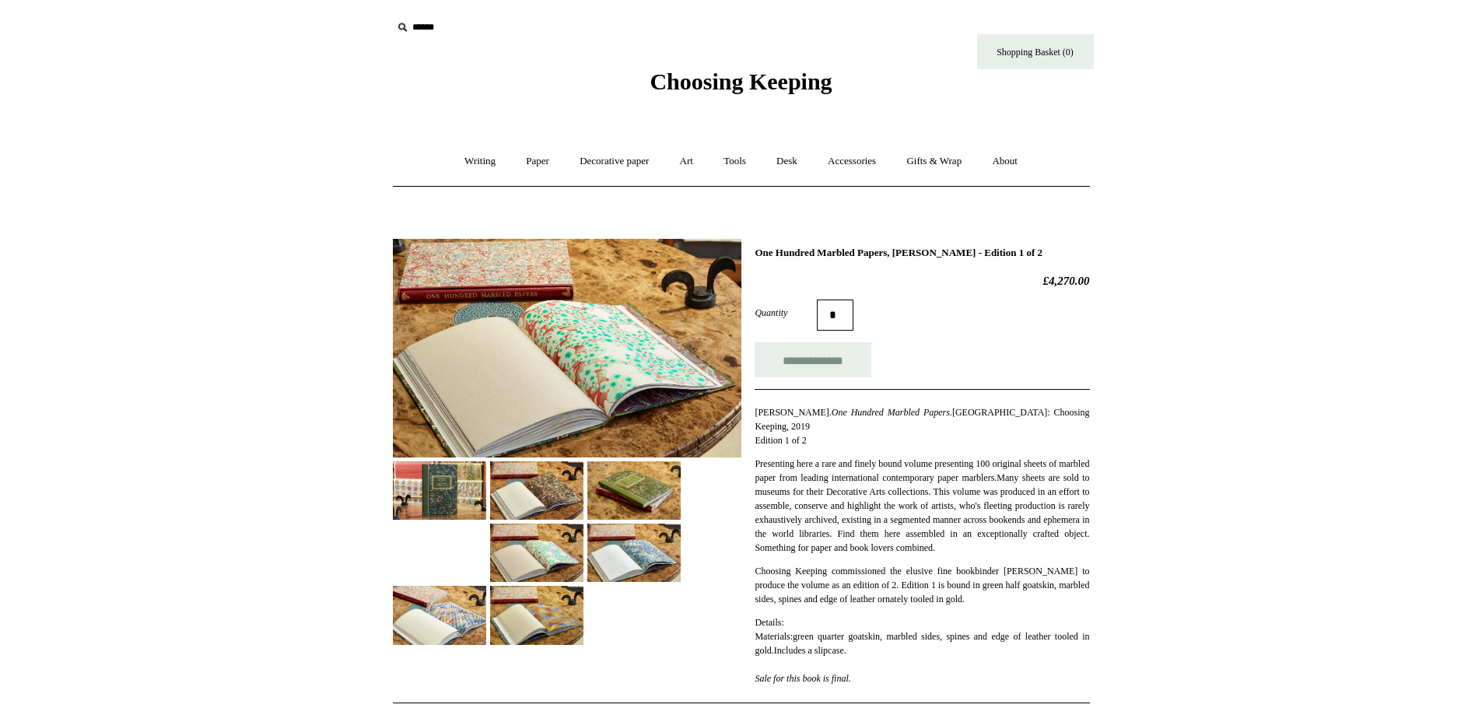
click at [648, 548] on img at bounding box center [633, 553] width 93 height 58
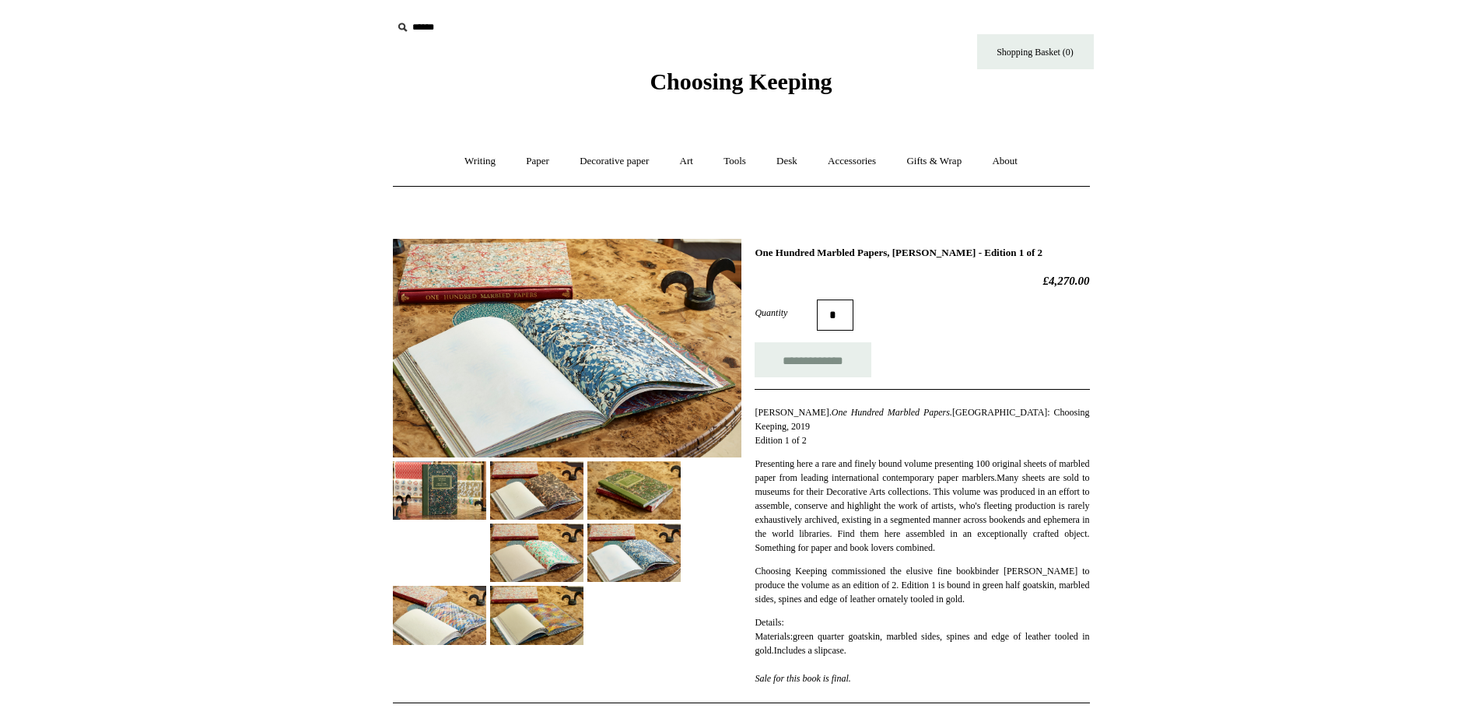
click at [463, 591] on img at bounding box center [439, 615] width 93 height 58
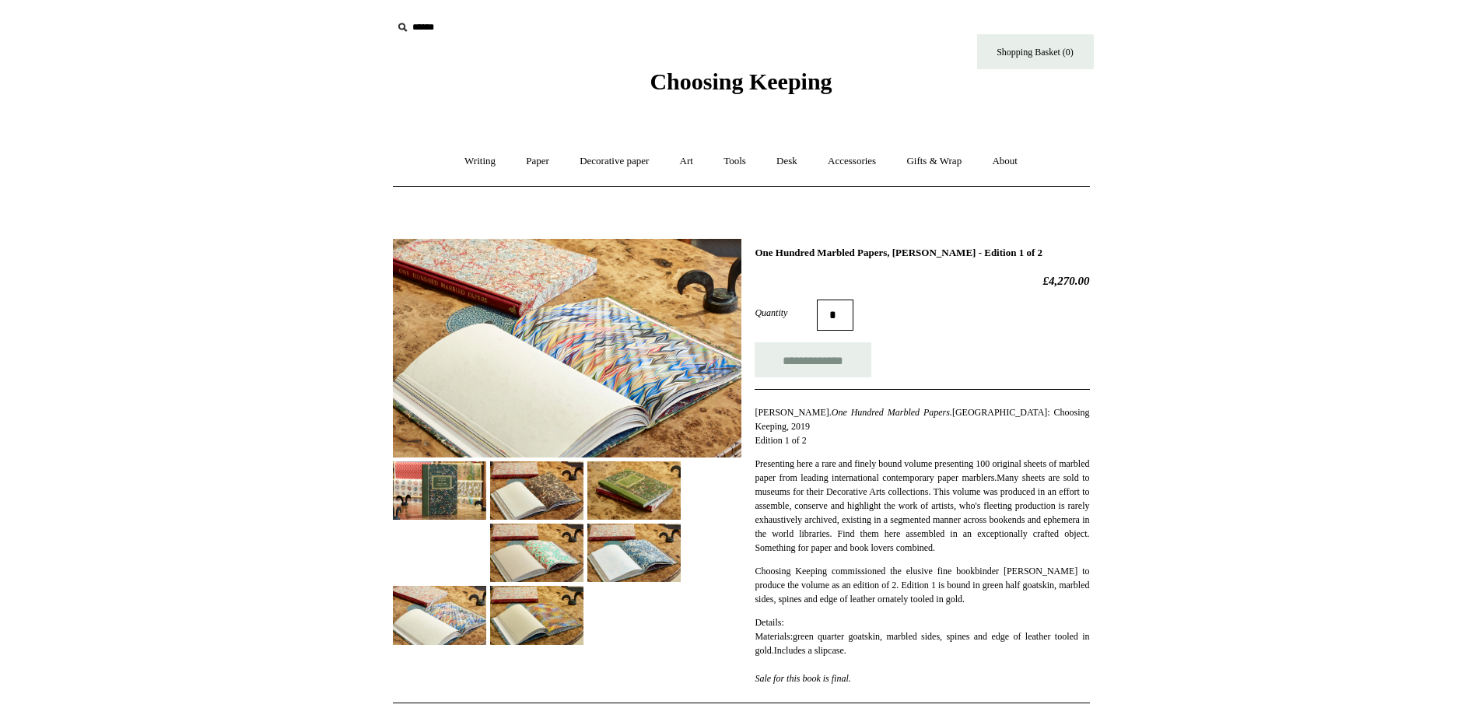
click at [549, 603] on img at bounding box center [536, 615] width 93 height 58
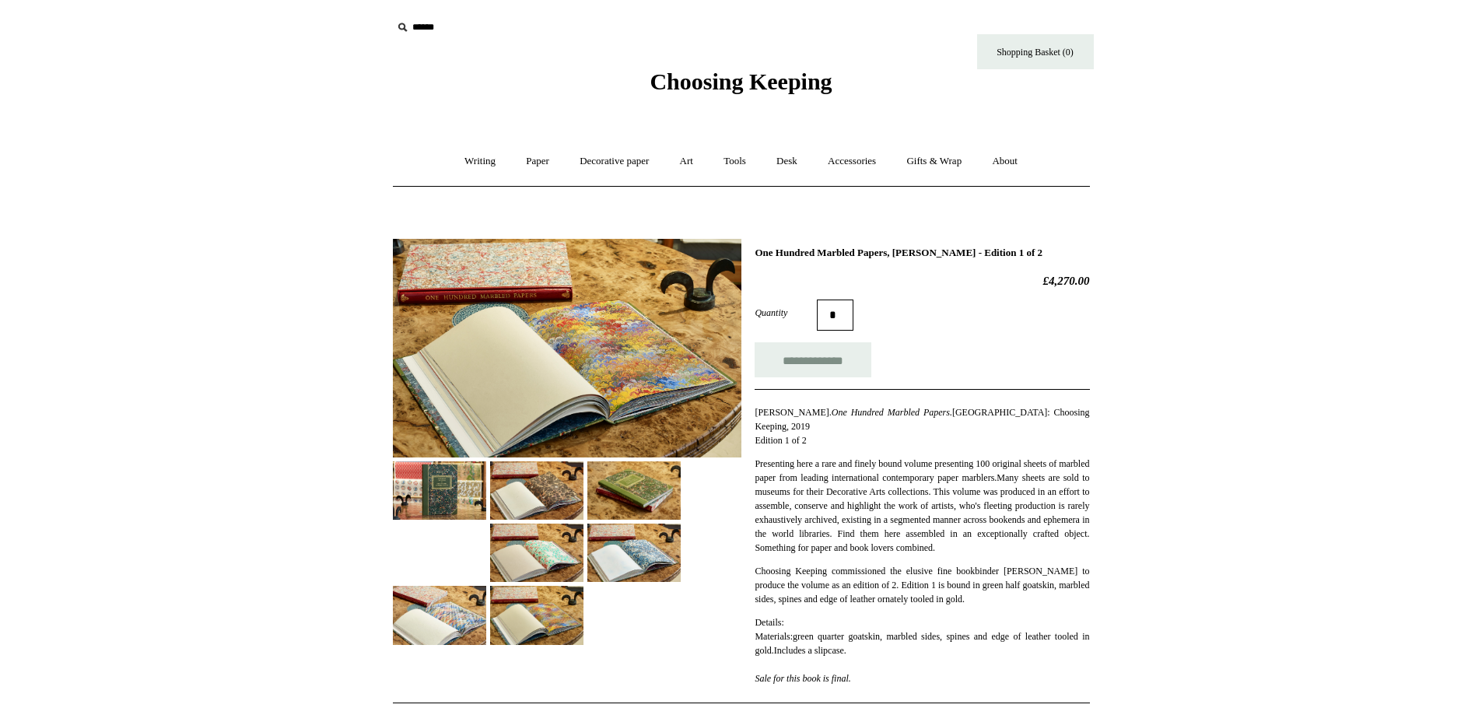
click at [476, 613] on img at bounding box center [439, 615] width 93 height 58
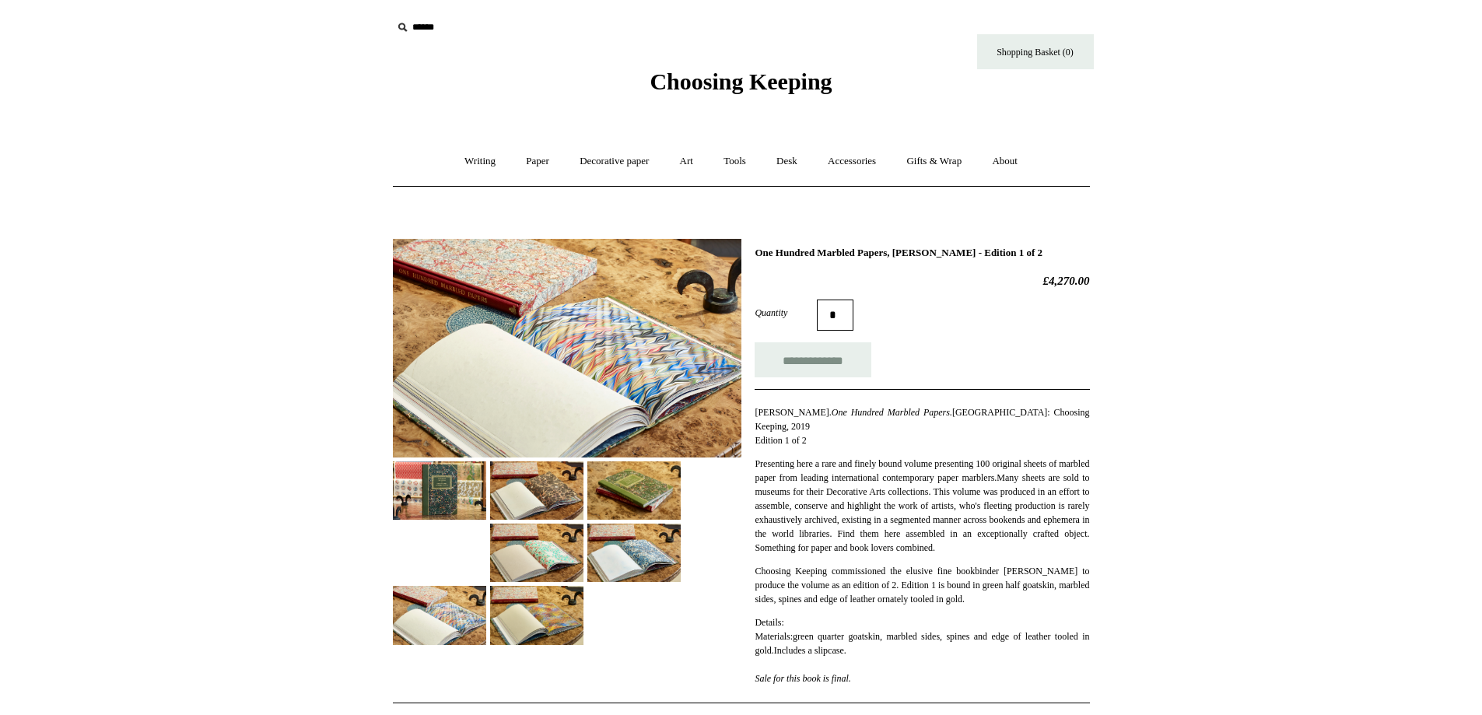
click at [445, 494] on img at bounding box center [439, 490] width 93 height 58
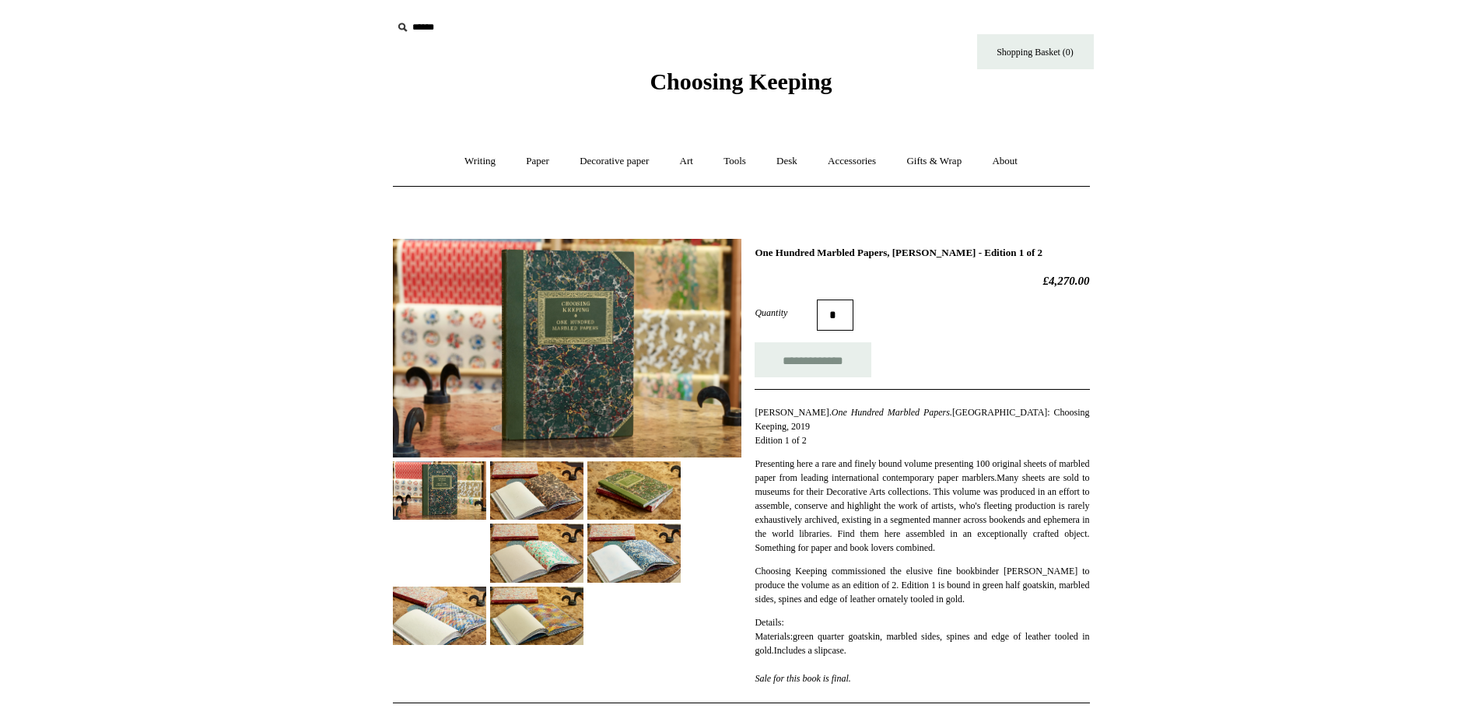
click at [534, 476] on img at bounding box center [536, 490] width 93 height 58
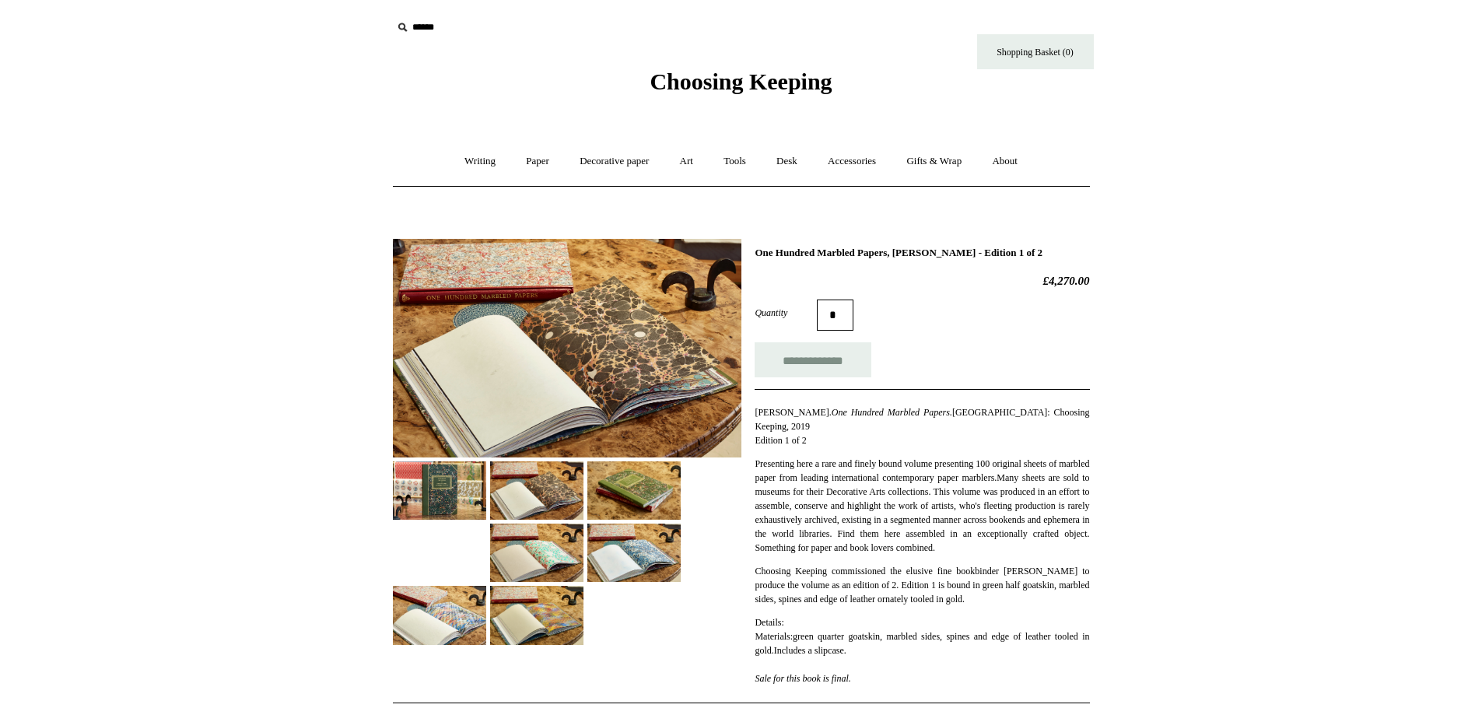
click at [552, 561] on img at bounding box center [536, 553] width 93 height 58
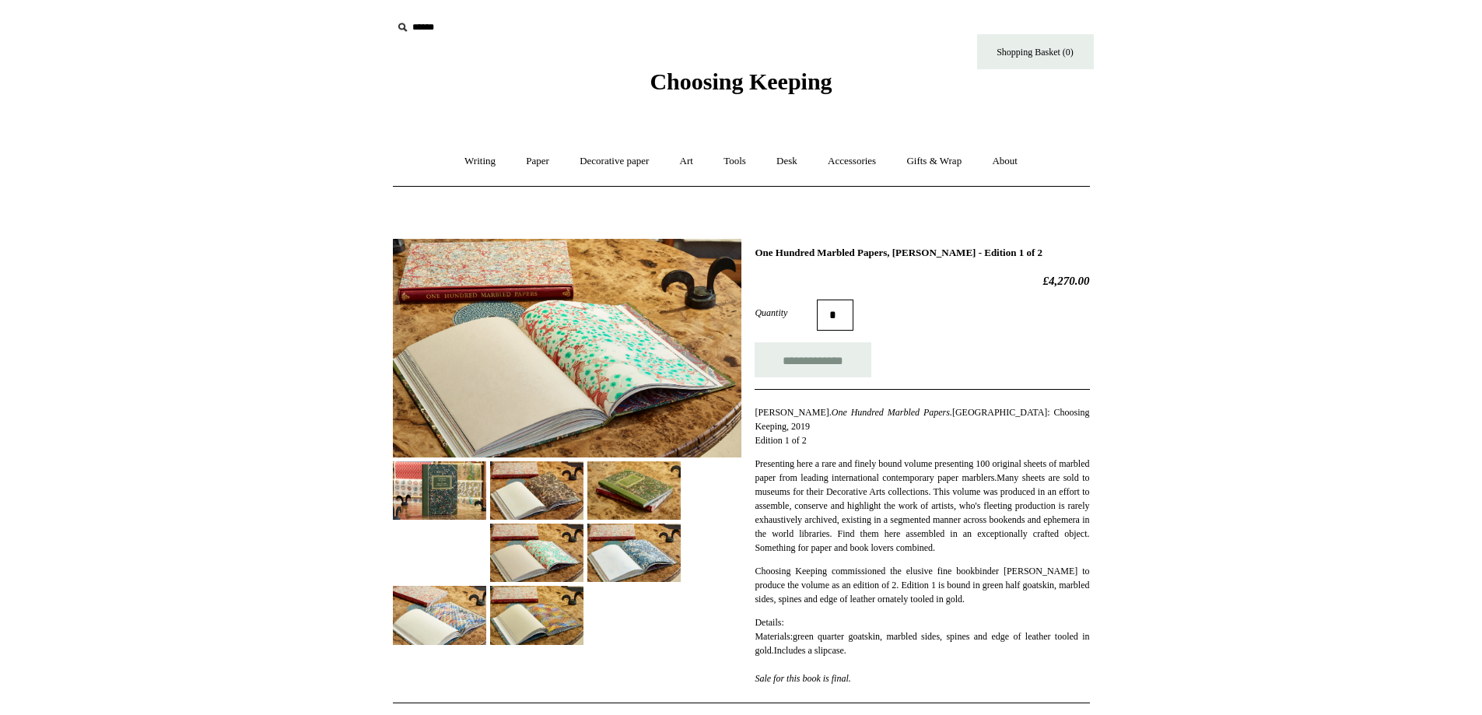
click at [654, 560] on img at bounding box center [633, 553] width 93 height 58
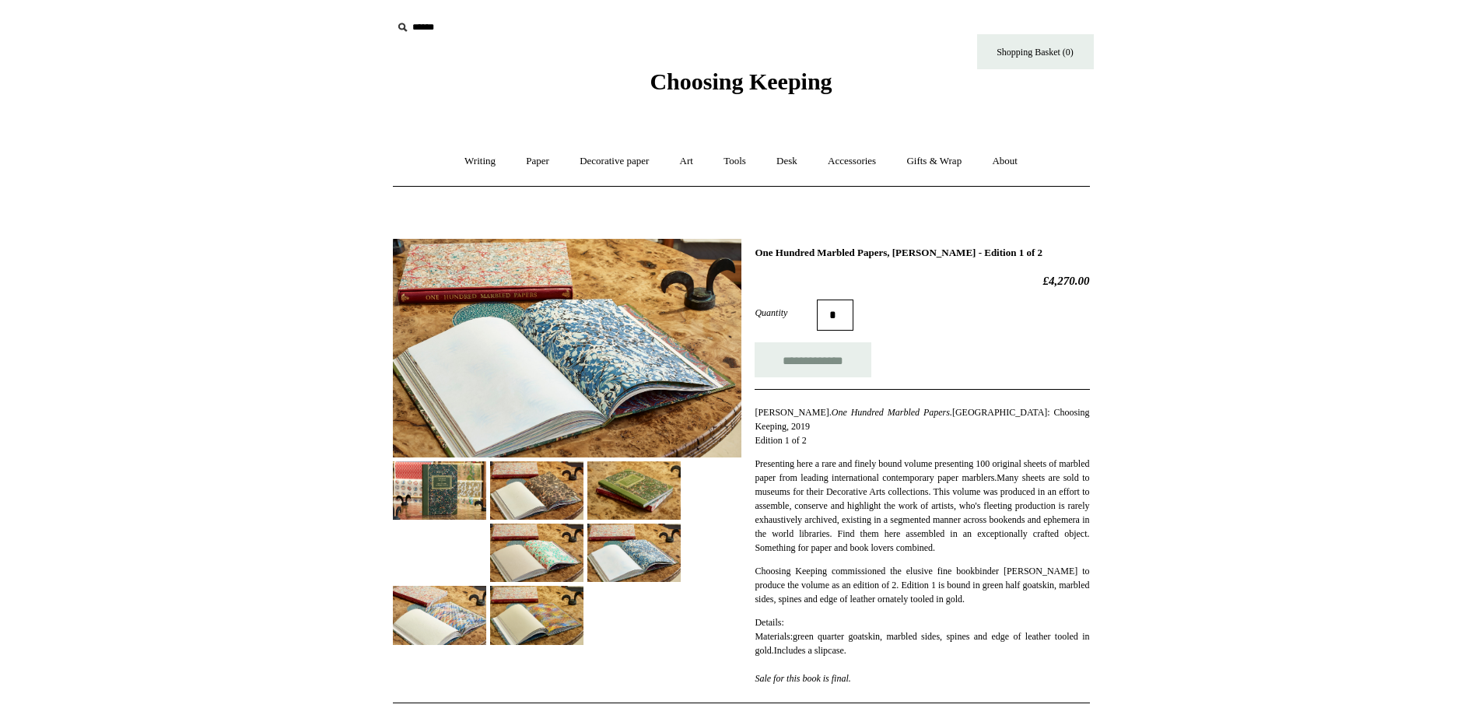
click at [479, 550] on div at bounding box center [567, 436] width 349 height 418
click at [557, 559] on img at bounding box center [536, 553] width 93 height 58
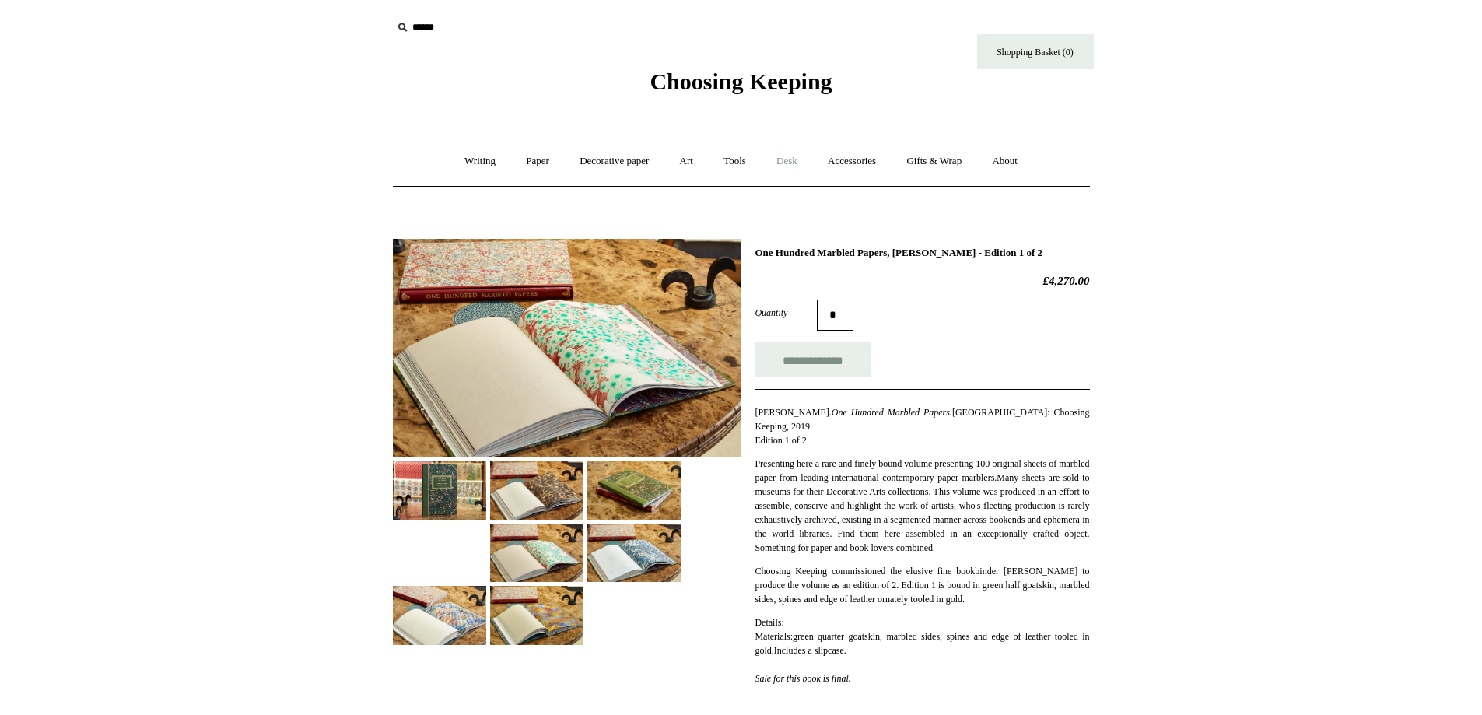
click at [795, 168] on link "Desk +" at bounding box center [786, 161] width 49 height 41
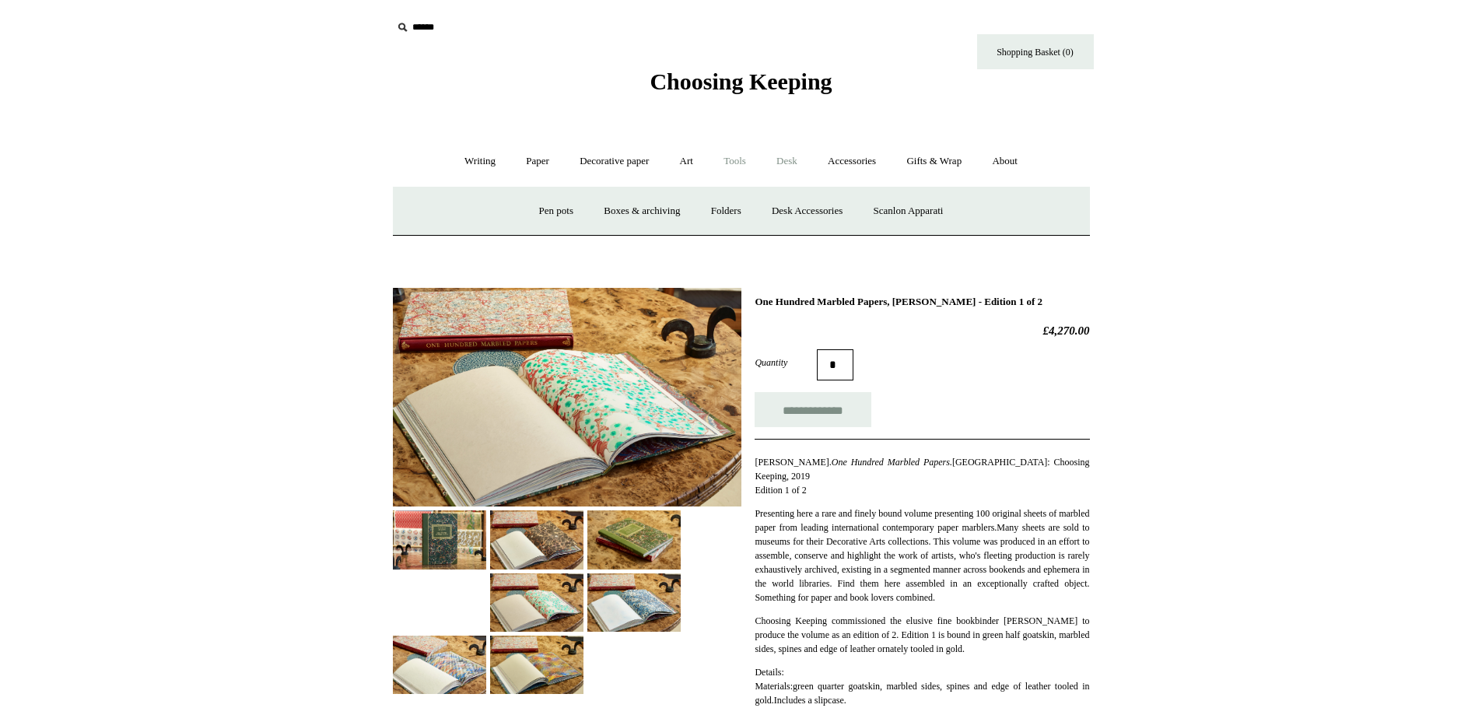
click at [719, 160] on link "Tools +" at bounding box center [735, 161] width 51 height 41
click at [782, 167] on link "Desk +" at bounding box center [786, 161] width 49 height 41
click at [657, 215] on link "Boxes & archiving" at bounding box center [642, 211] width 104 height 41
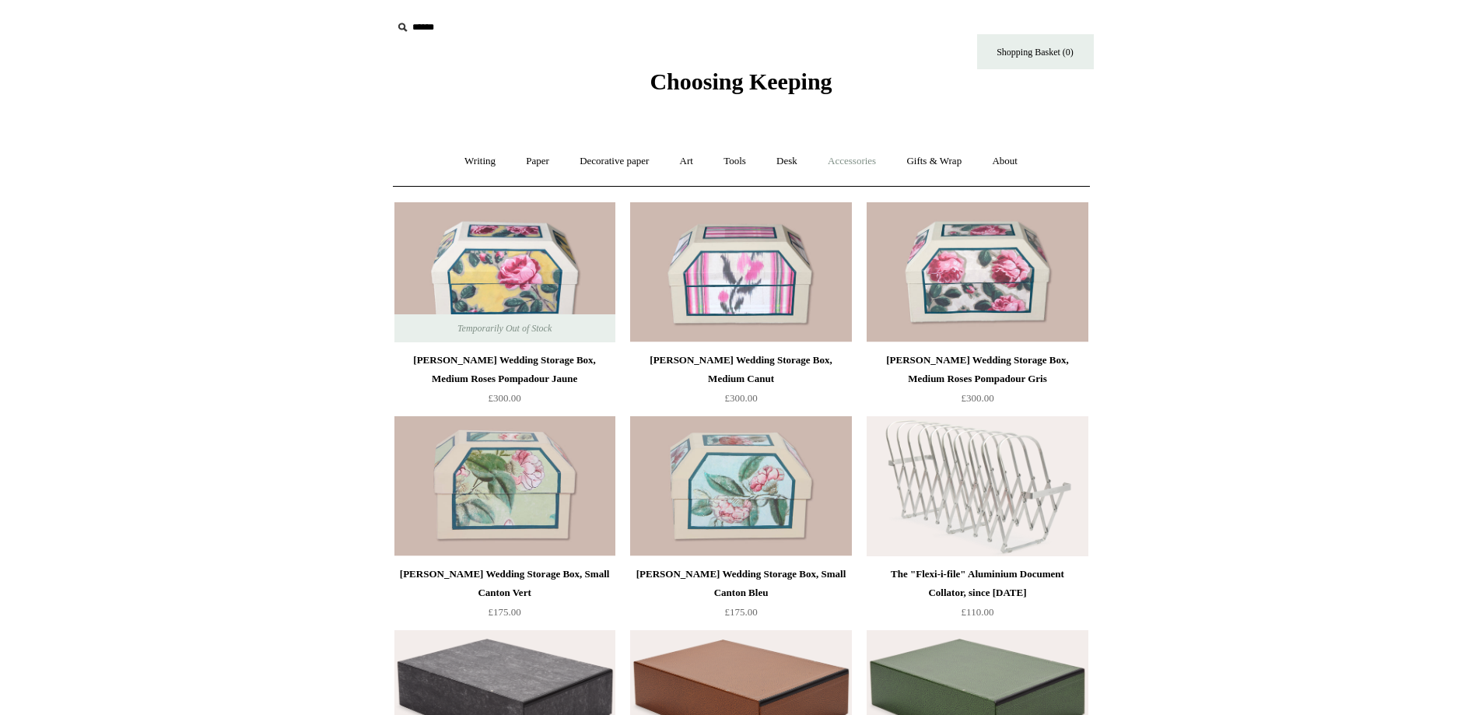
click at [841, 163] on link "Accessories +" at bounding box center [852, 161] width 76 height 41
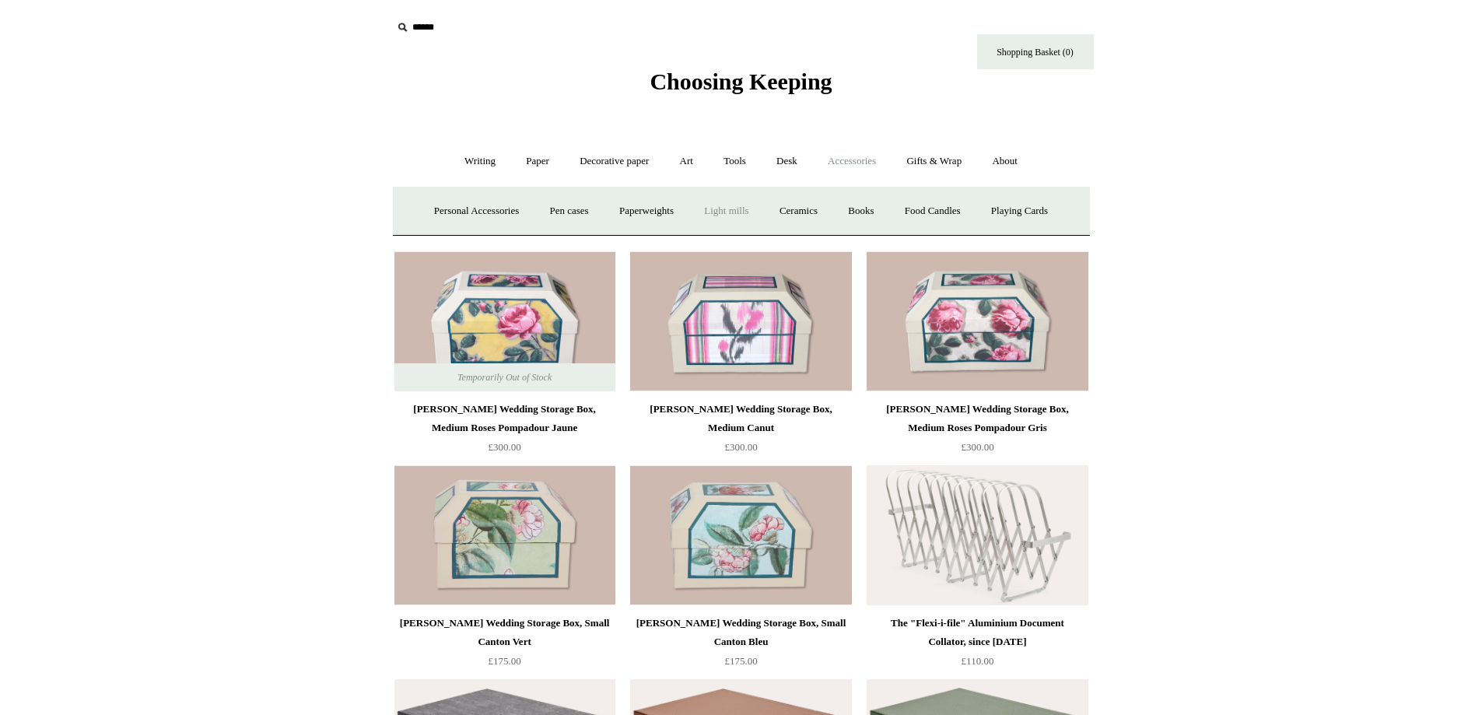
click at [727, 210] on link "Light mills" at bounding box center [726, 211] width 72 height 41
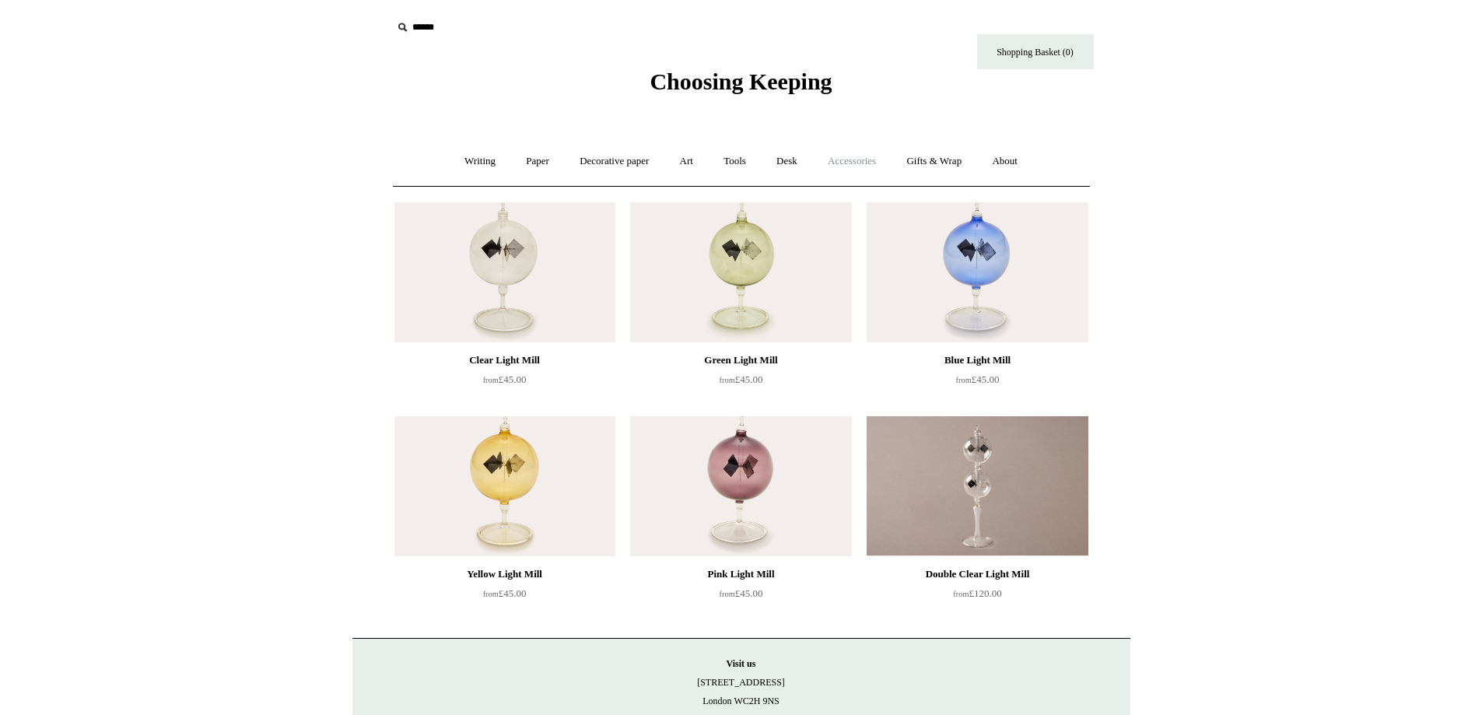
click at [854, 161] on link "Accessories +" at bounding box center [852, 161] width 76 height 41
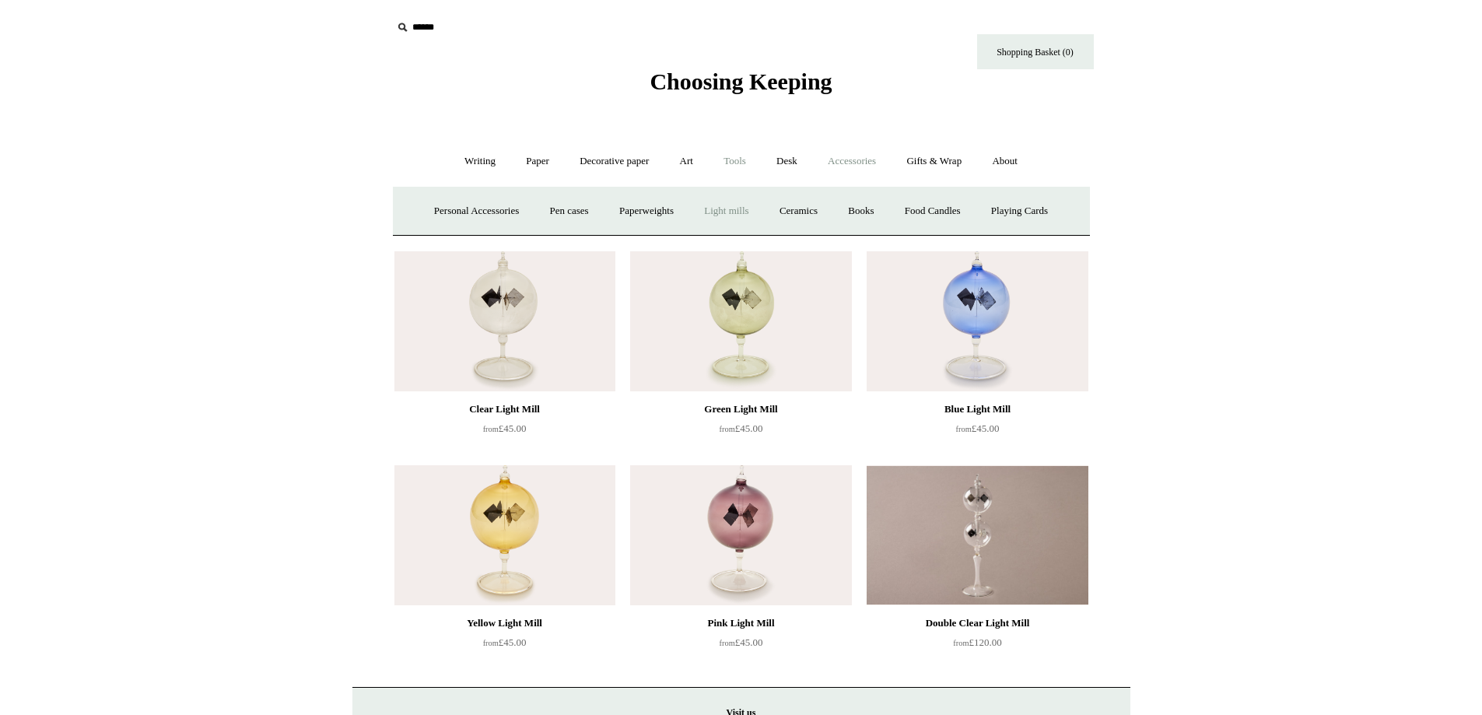
click at [733, 159] on link "Tools +" at bounding box center [735, 161] width 51 height 41
click at [520, 209] on link "Erasers" at bounding box center [538, 211] width 58 height 41
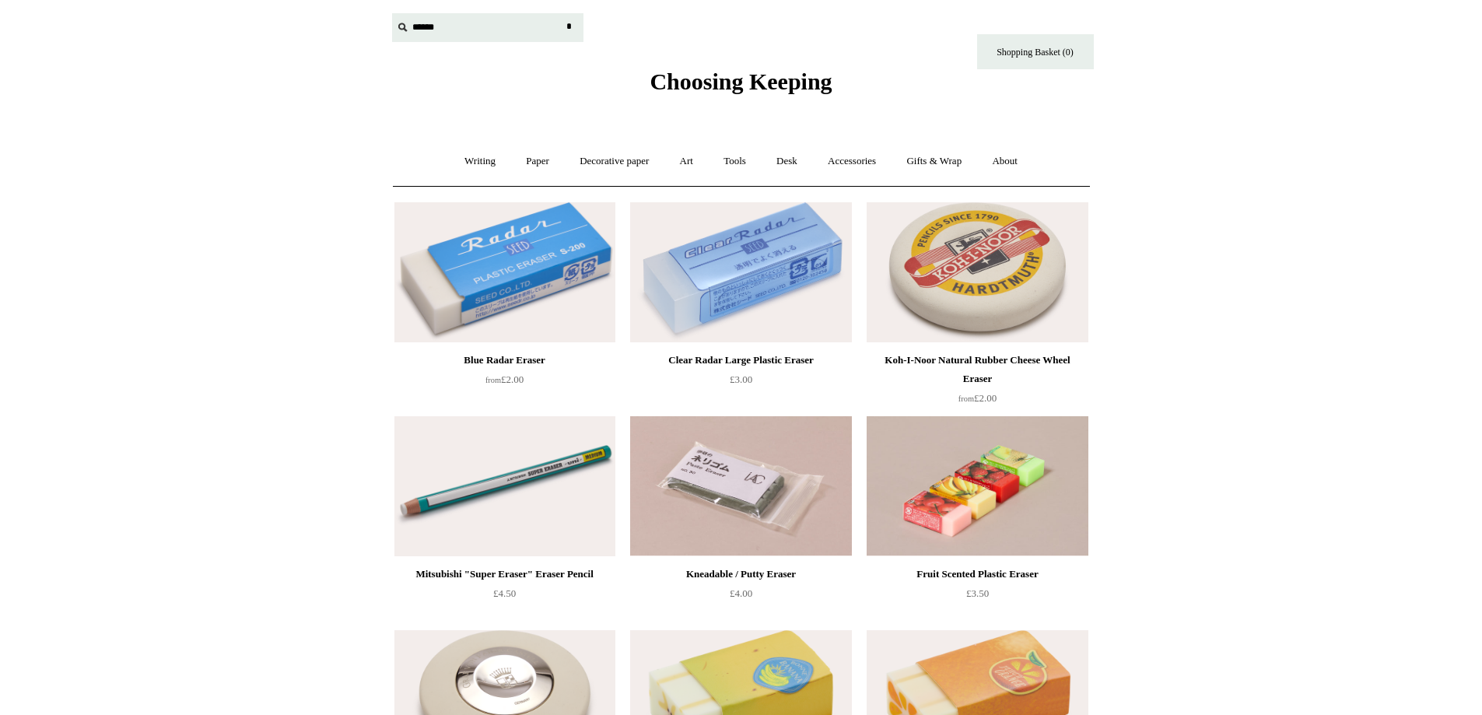
click at [440, 26] on input "text" at bounding box center [487, 27] width 191 height 29
type input "******"
click at [562, 13] on input "*" at bounding box center [570, 26] width 16 height 27
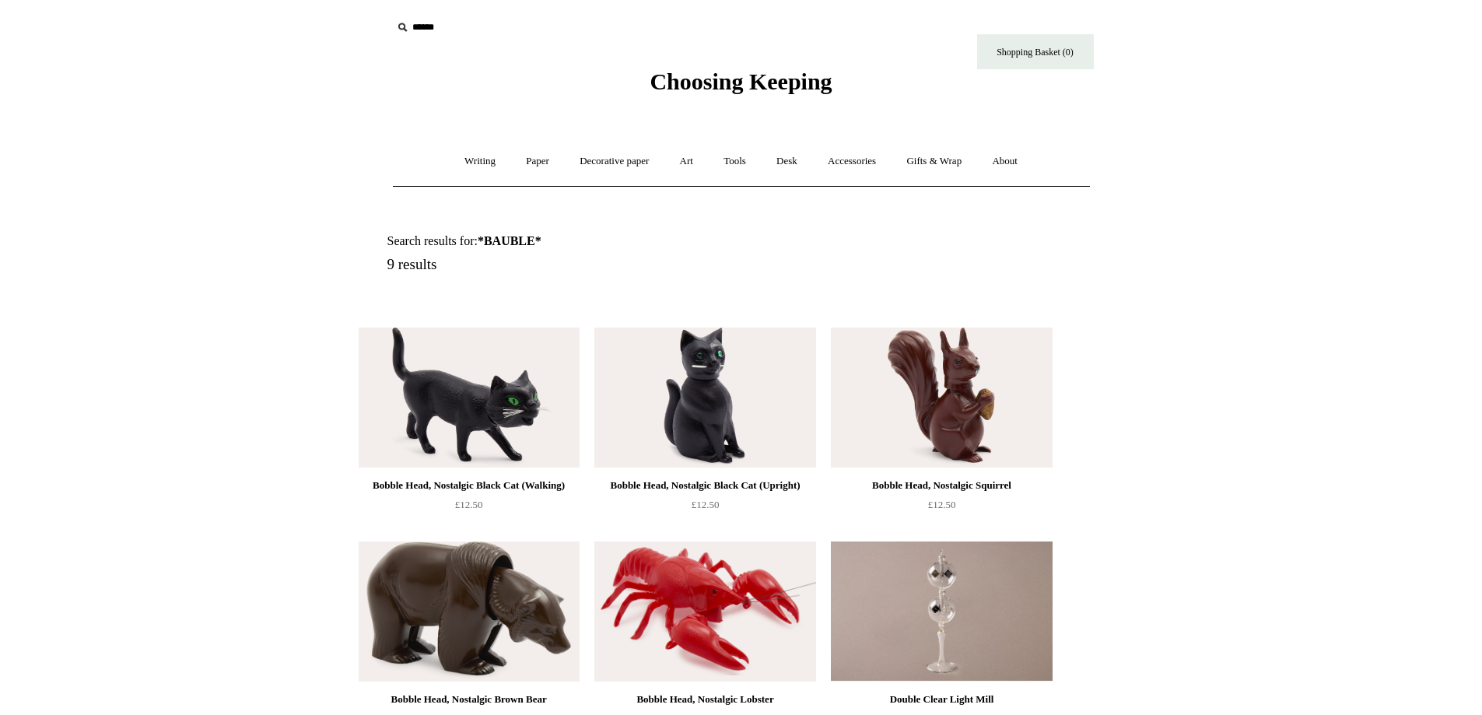
click at [438, 26] on input "text" at bounding box center [487, 27] width 191 height 29
type input "*******"
click at [562, 13] on input "*" at bounding box center [570, 26] width 16 height 27
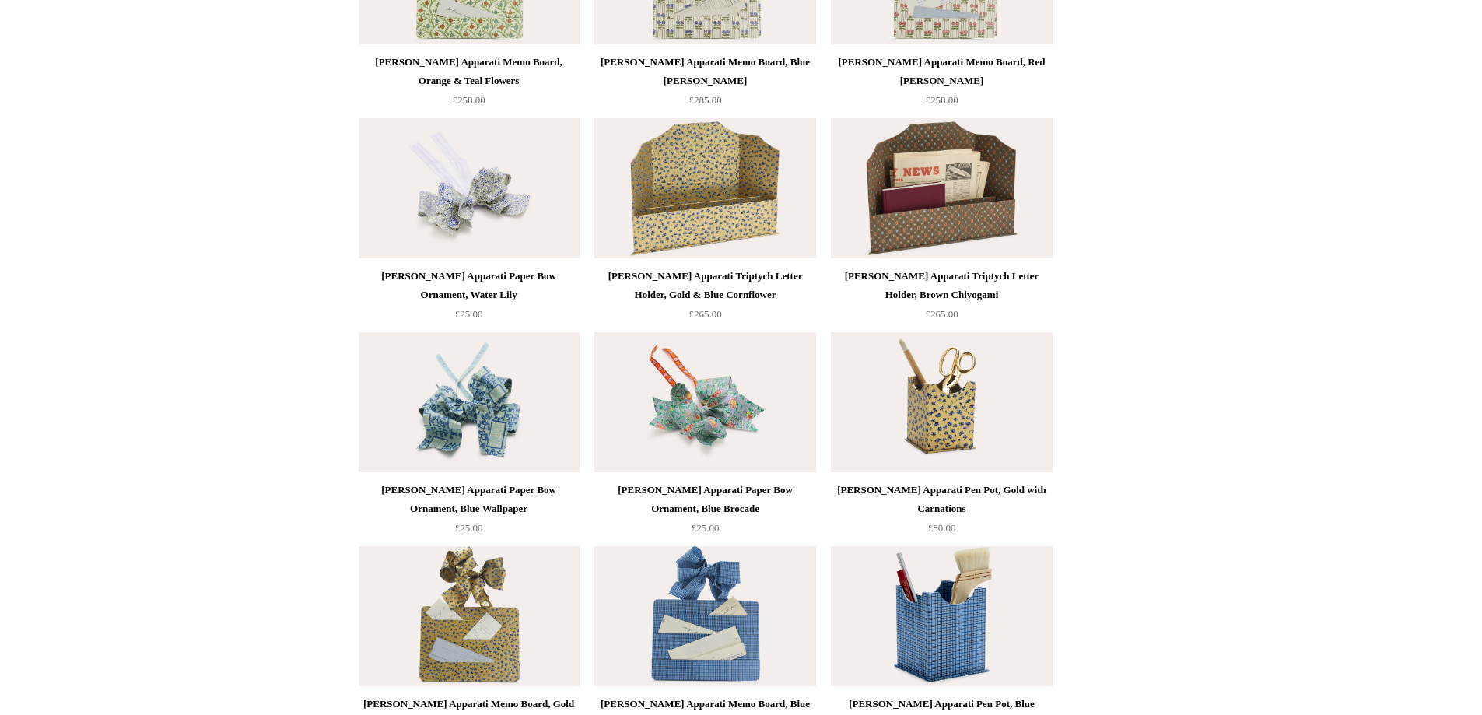
scroll to position [39, 0]
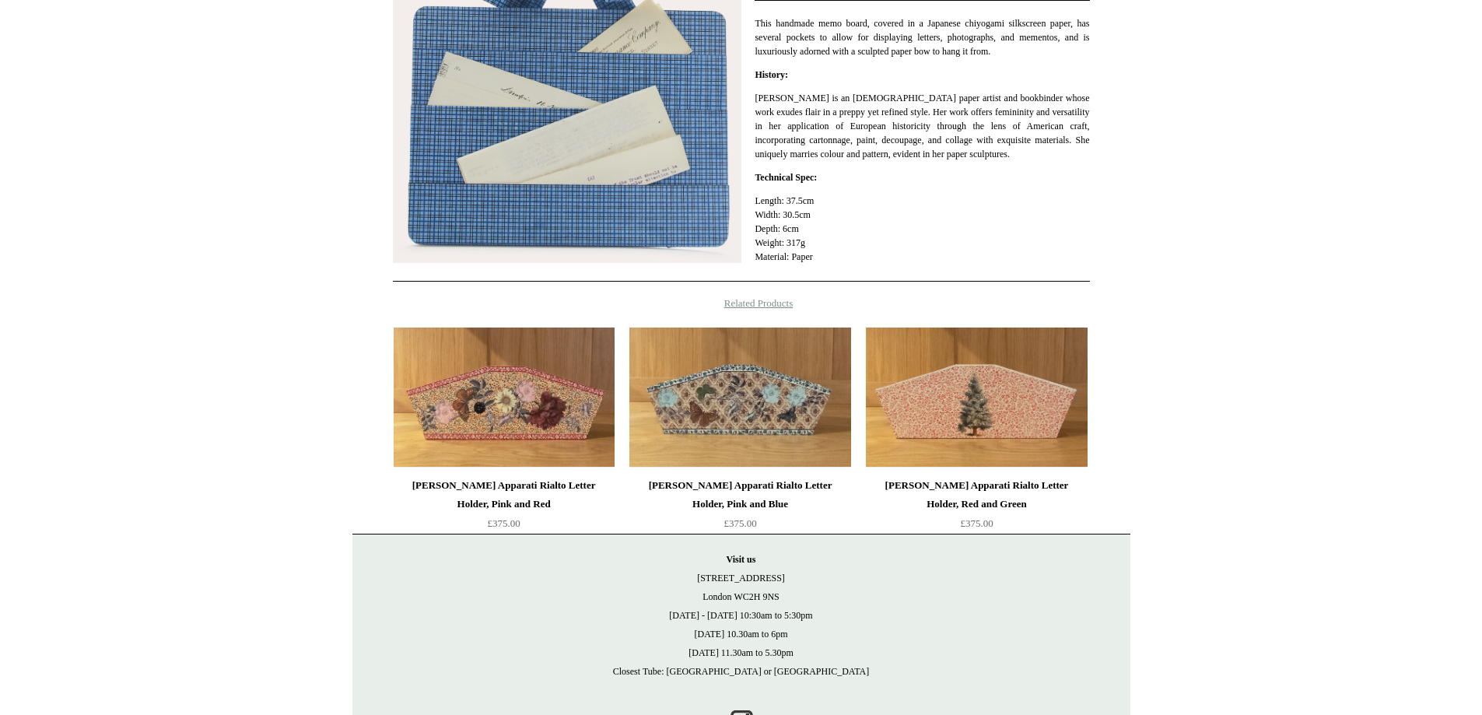
scroll to position [156, 0]
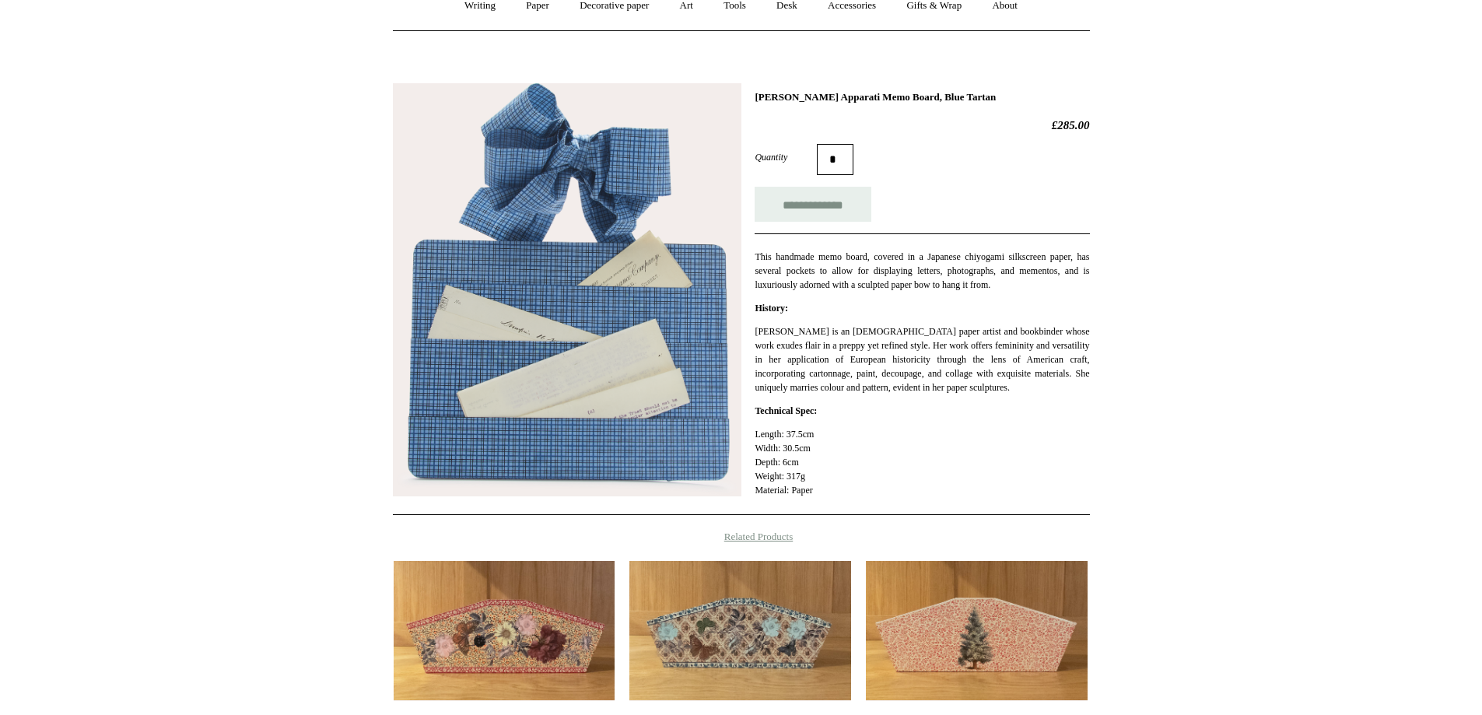
click at [670, 338] on img at bounding box center [567, 290] width 349 height 414
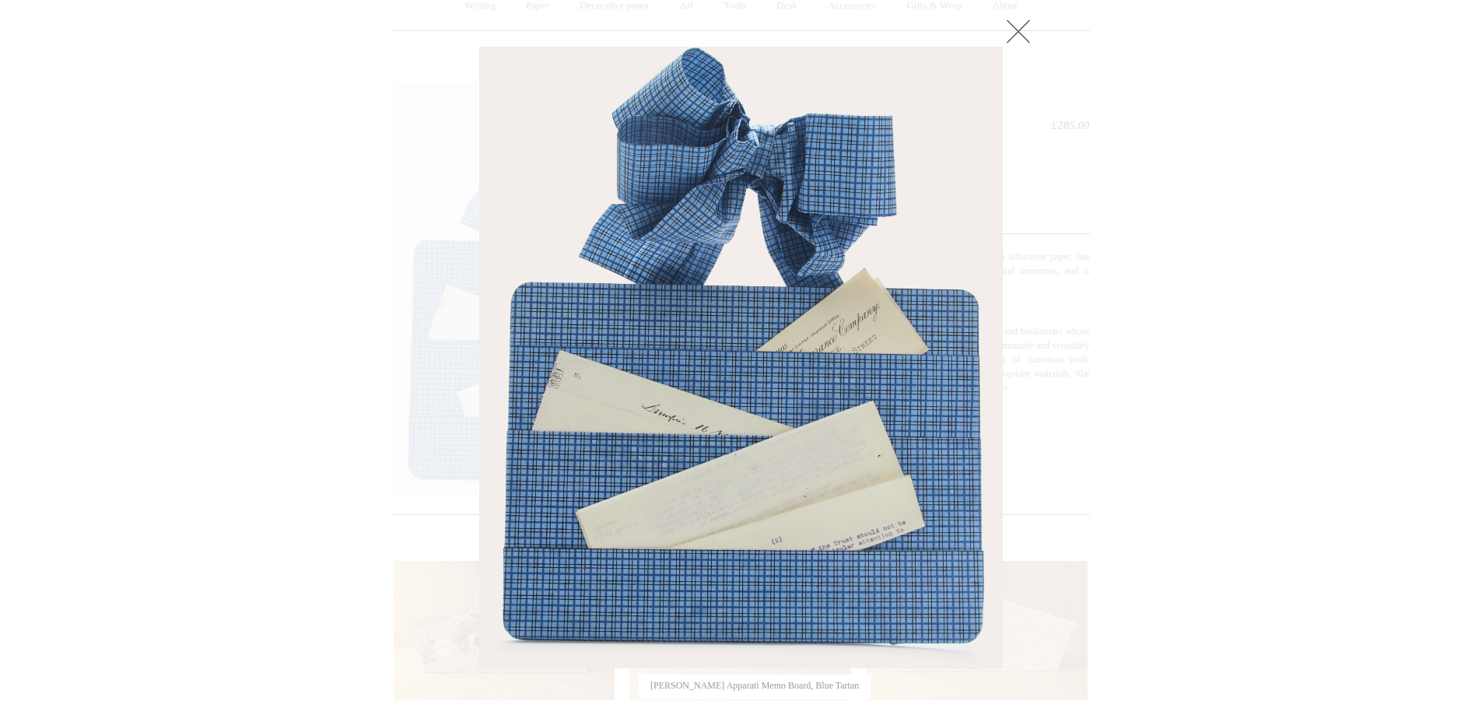
click at [1007, 25] on link at bounding box center [1018, 31] width 31 height 31
